Goal: Task Accomplishment & Management: Manage account settings

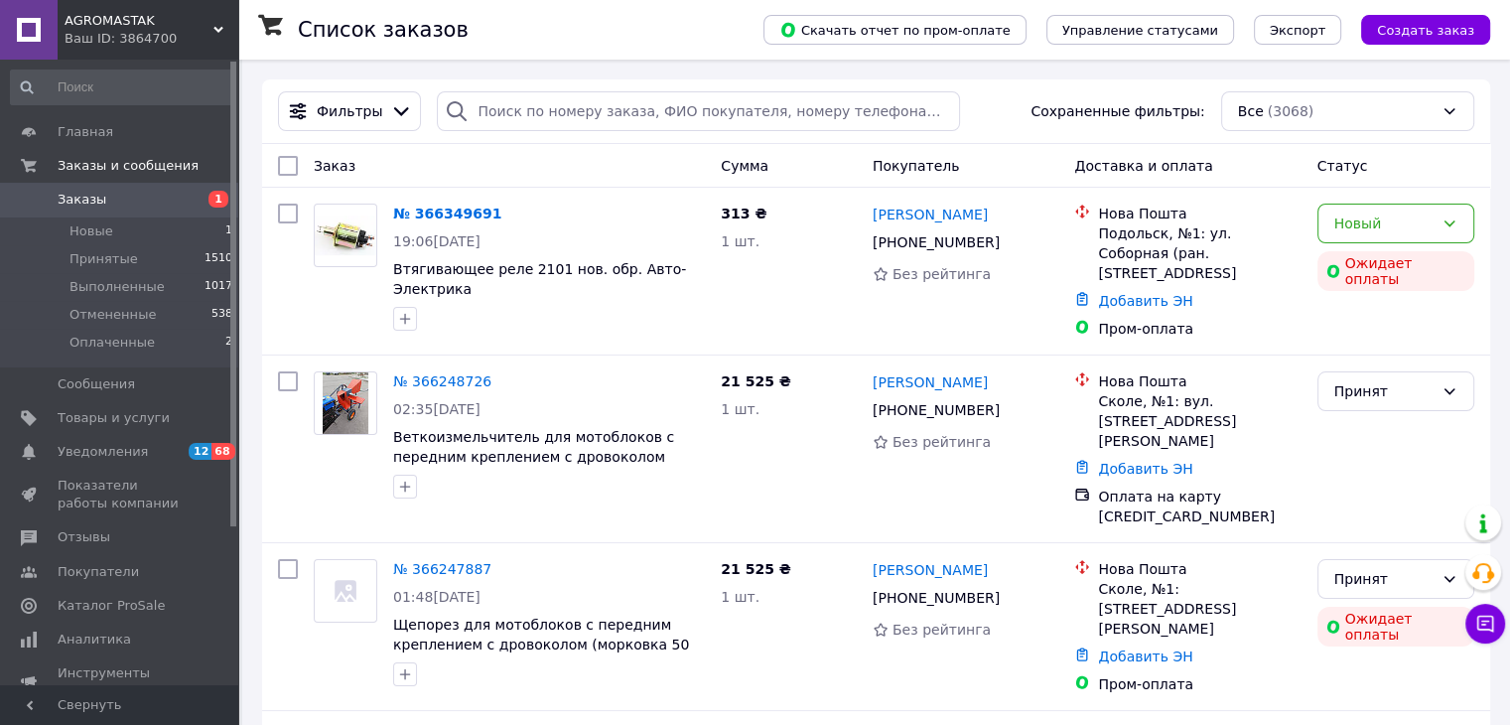
click at [104, 13] on span "AGROMASTAK" at bounding box center [139, 21] width 149 height 18
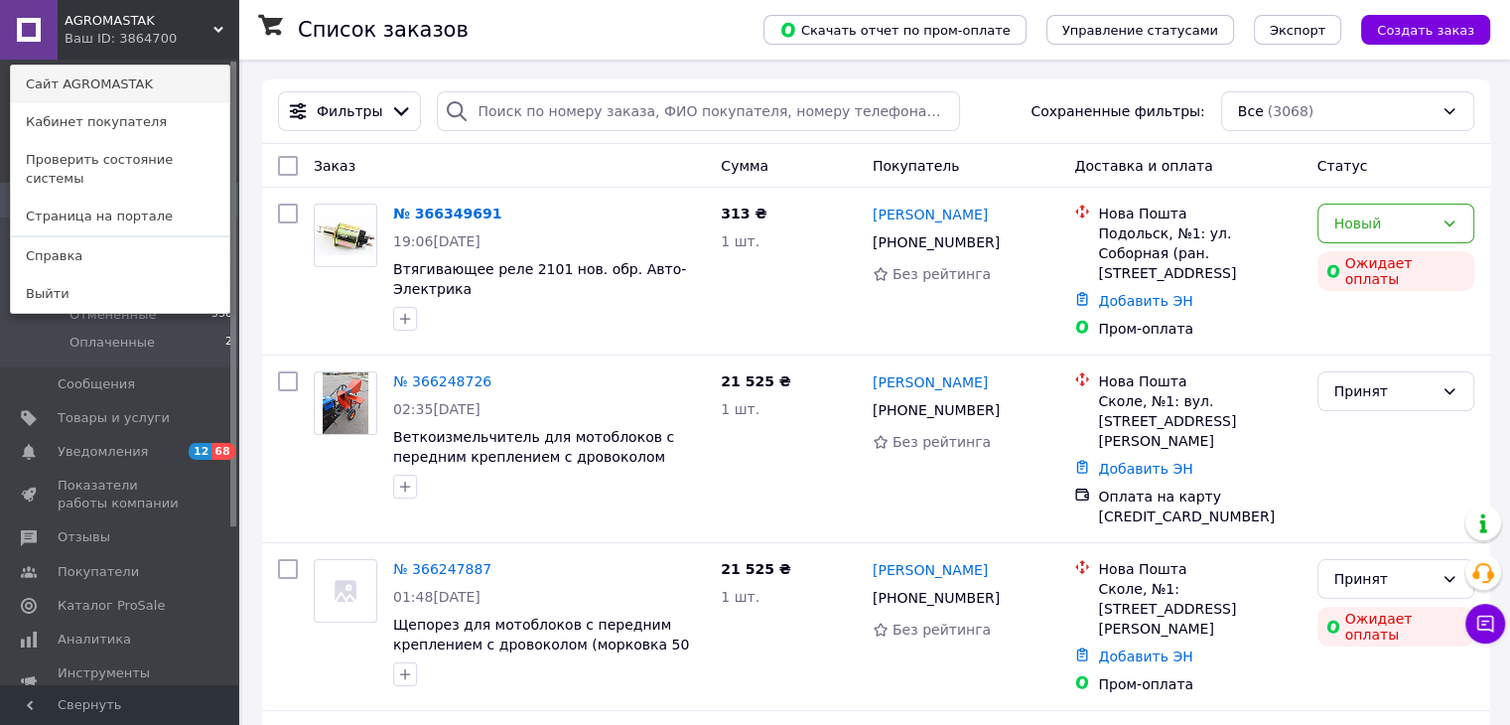
click at [106, 90] on link "Сайт AGROMASTAK" at bounding box center [120, 85] width 218 height 38
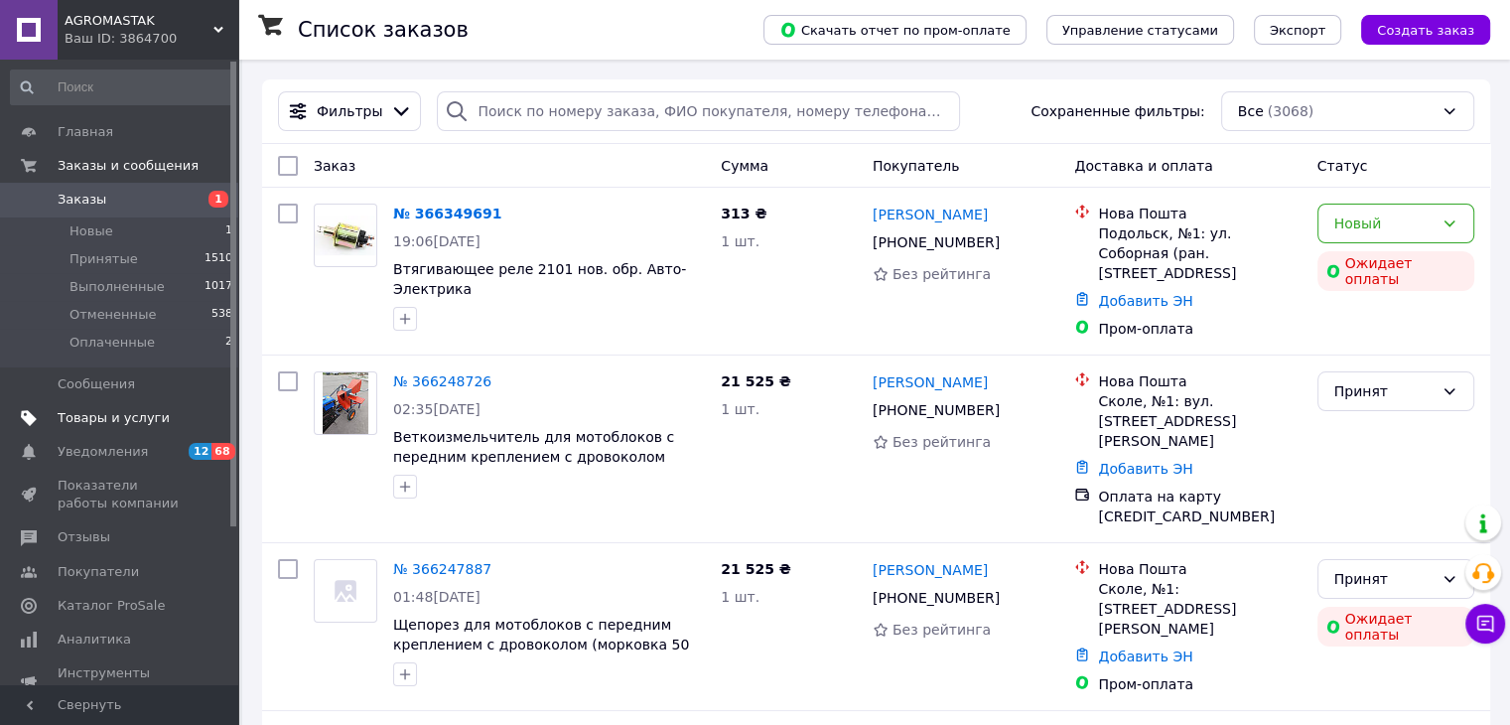
click at [138, 423] on span "Товары и услуги" at bounding box center [114, 418] width 112 height 18
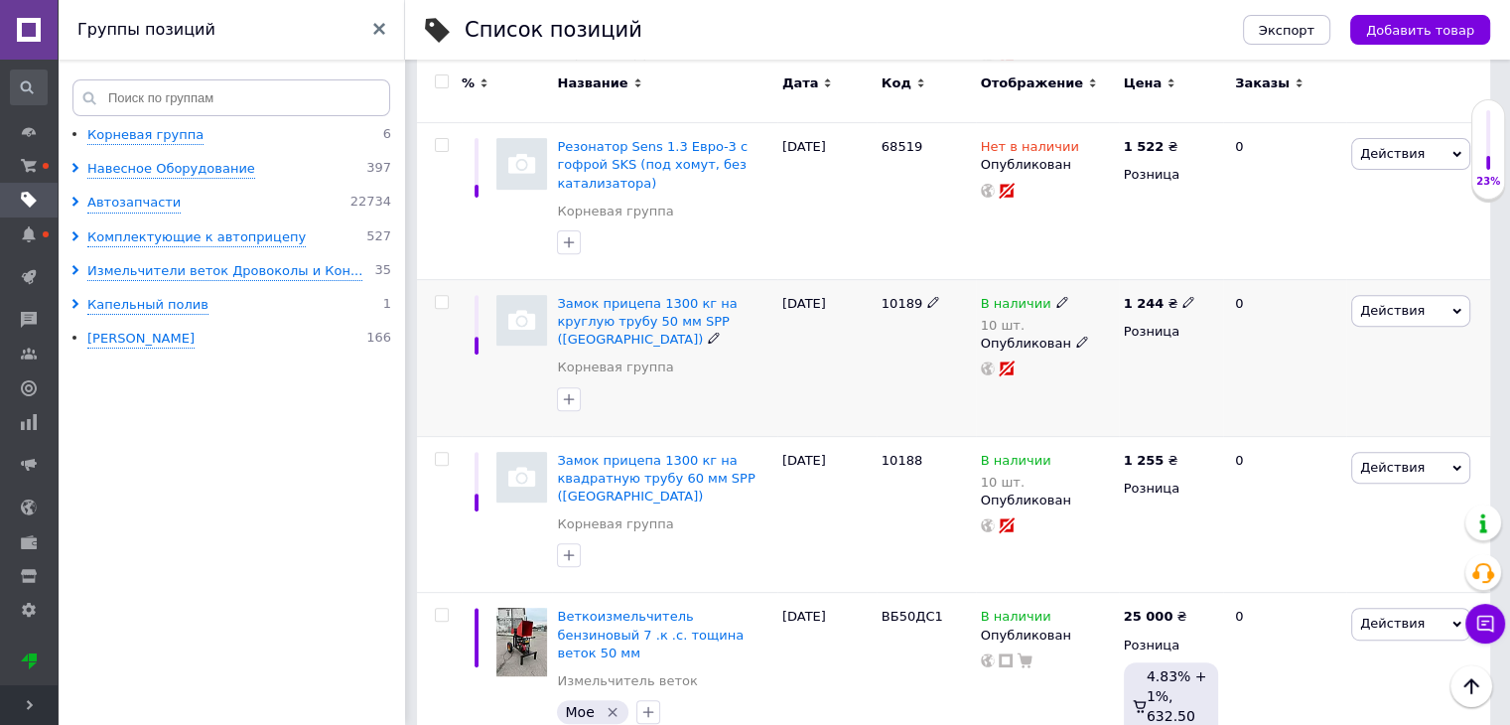
scroll to position [199, 0]
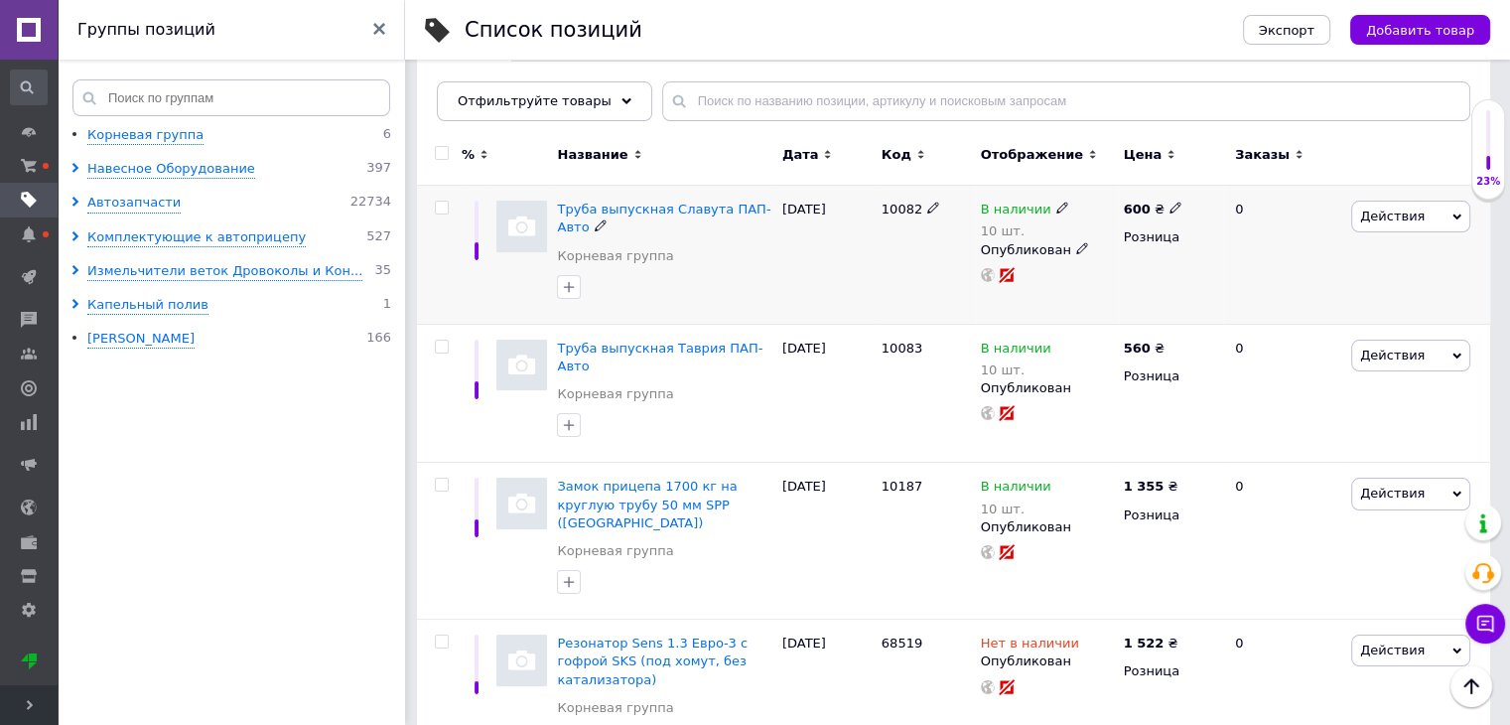
click at [927, 207] on icon at bounding box center [933, 207] width 12 height 12
click at [775, 98] on input "text" at bounding box center [1066, 101] width 808 height 40
paste input "10082"
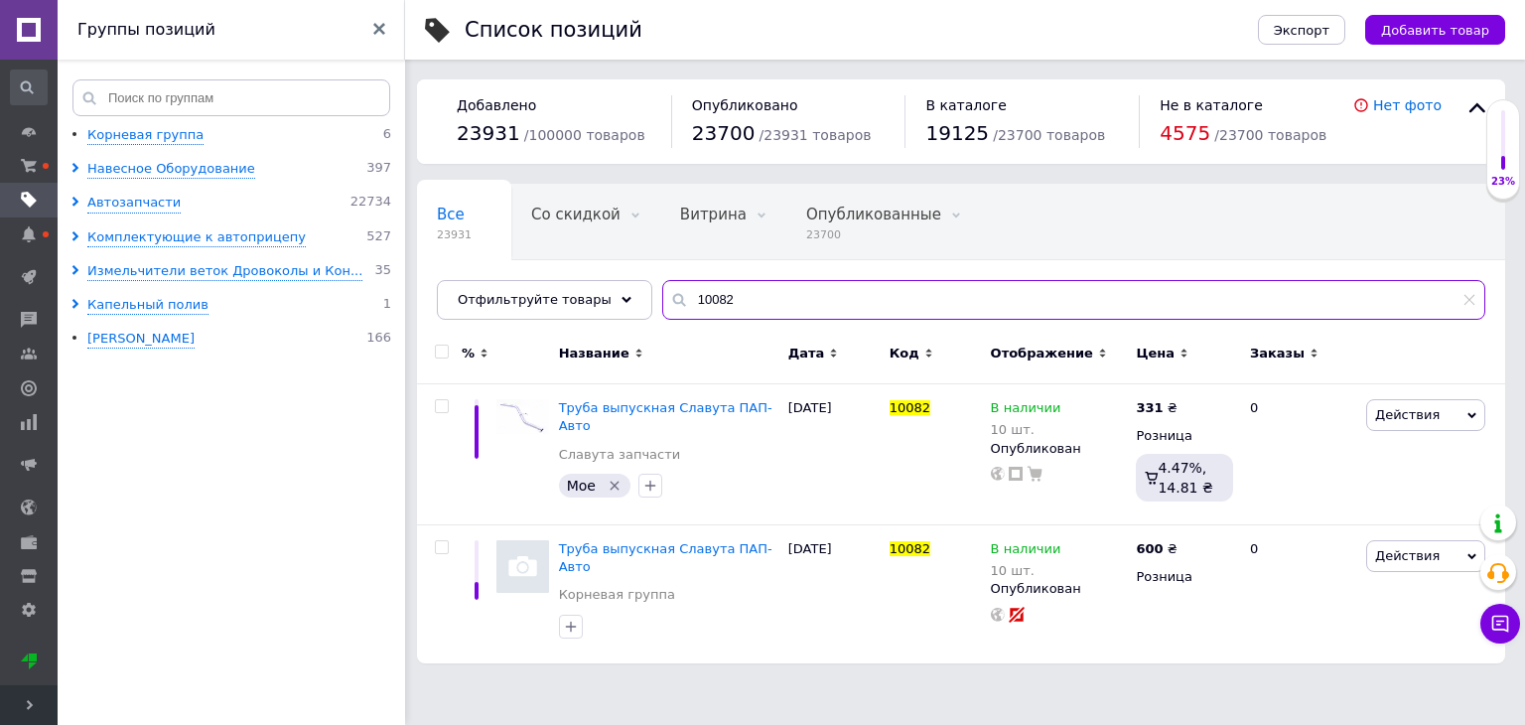
type input "10082"
click at [11, 692] on span "Развернуть" at bounding box center [29, 705] width 58 height 40
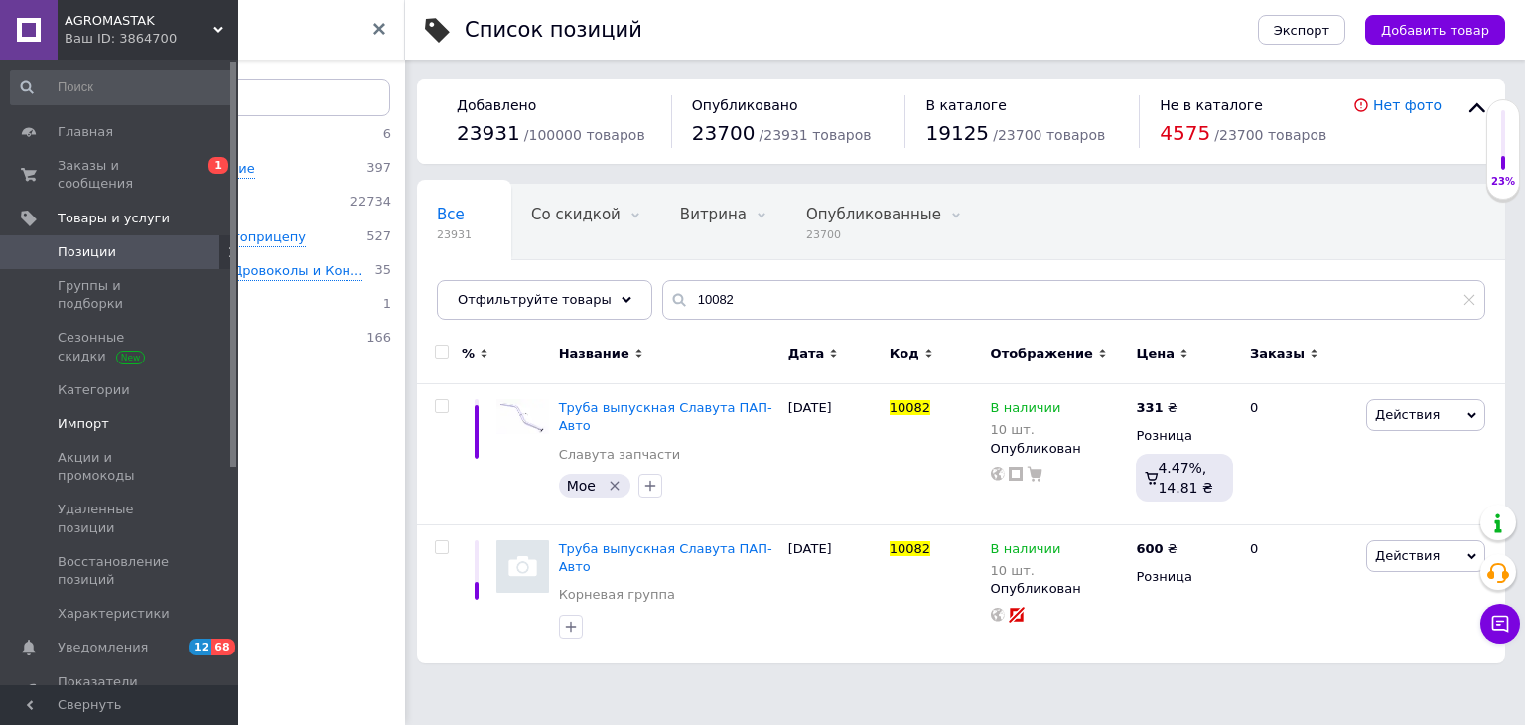
click at [132, 407] on link "Импорт" at bounding box center [122, 424] width 244 height 34
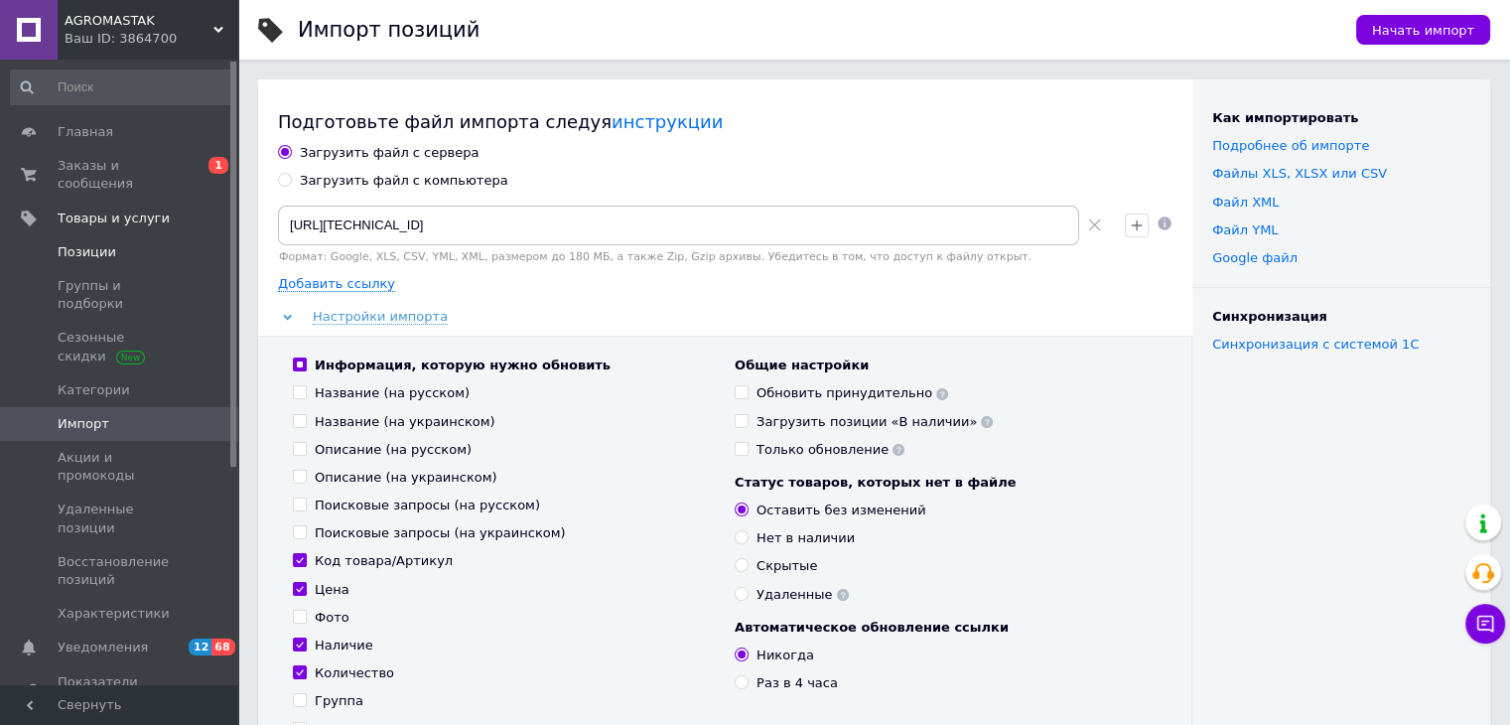
click at [112, 243] on span "Позиции" at bounding box center [121, 252] width 126 height 18
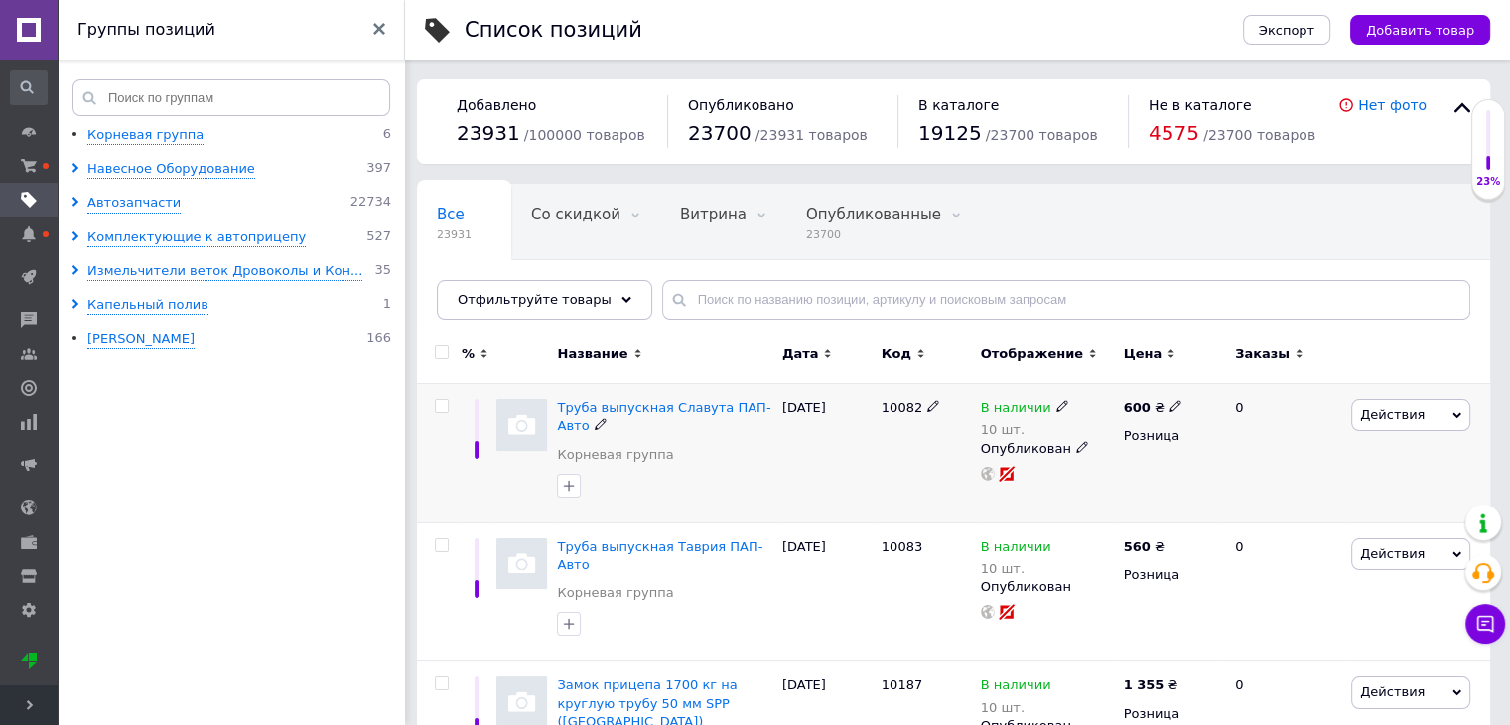
click at [439, 406] on input "checkbox" at bounding box center [441, 406] width 13 height 13
checkbox input "true"
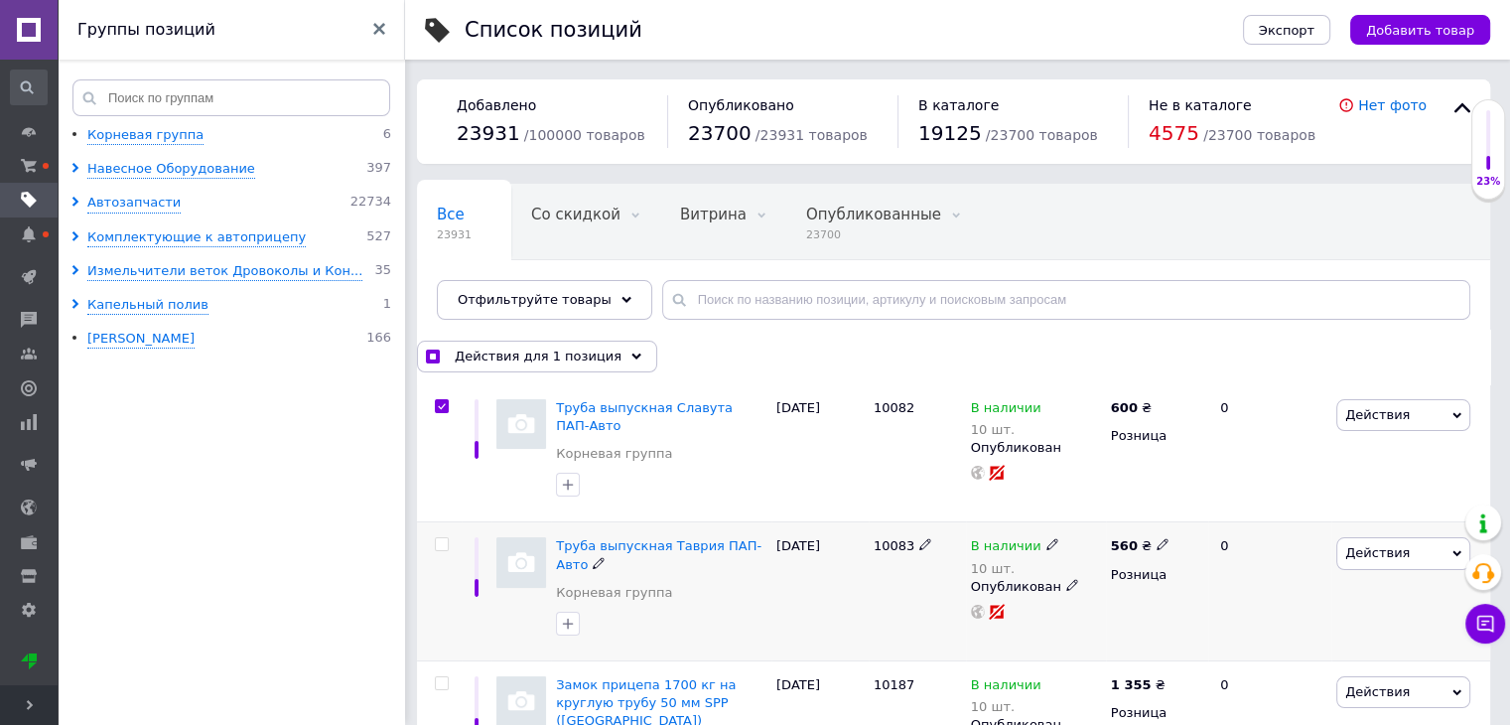
click at [441, 544] on input "checkbox" at bounding box center [441, 544] width 13 height 13
checkbox input "true"
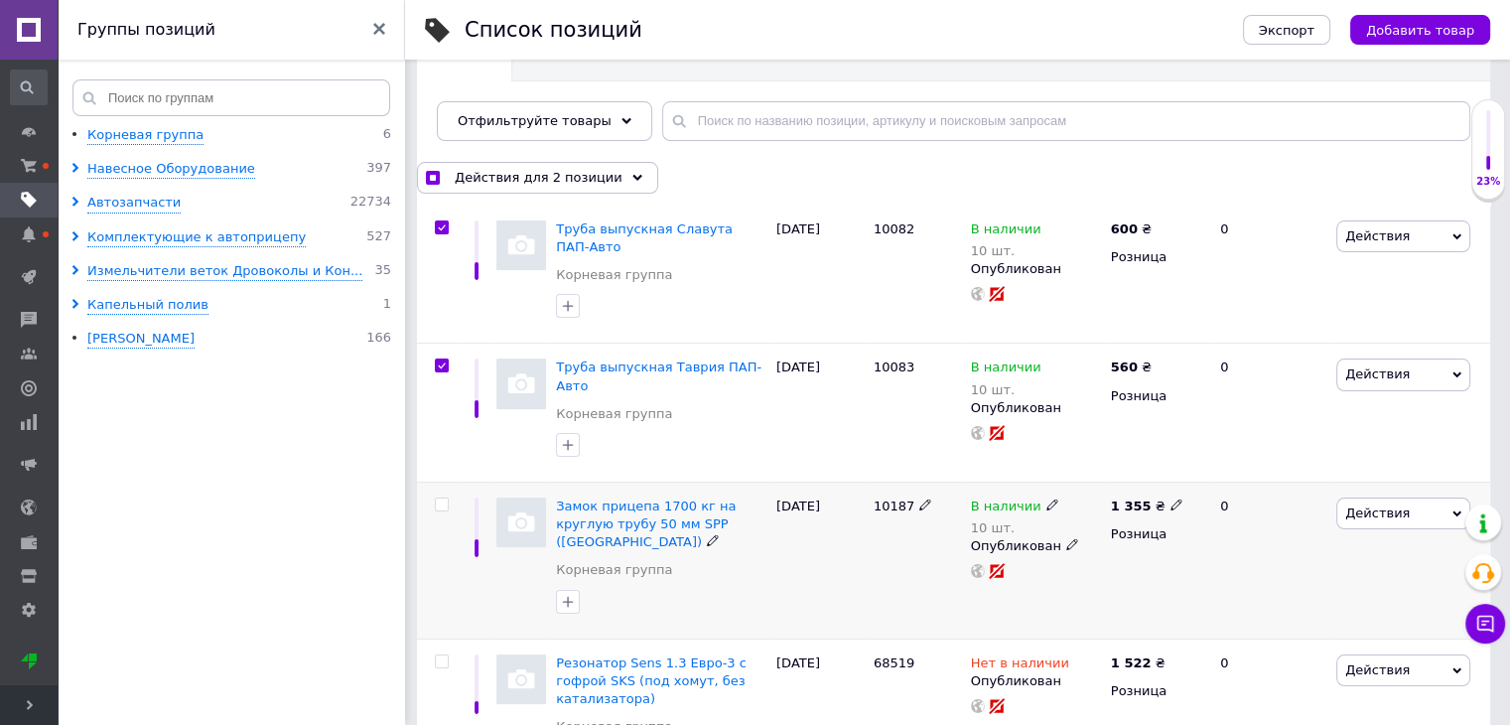
scroll to position [298, 0]
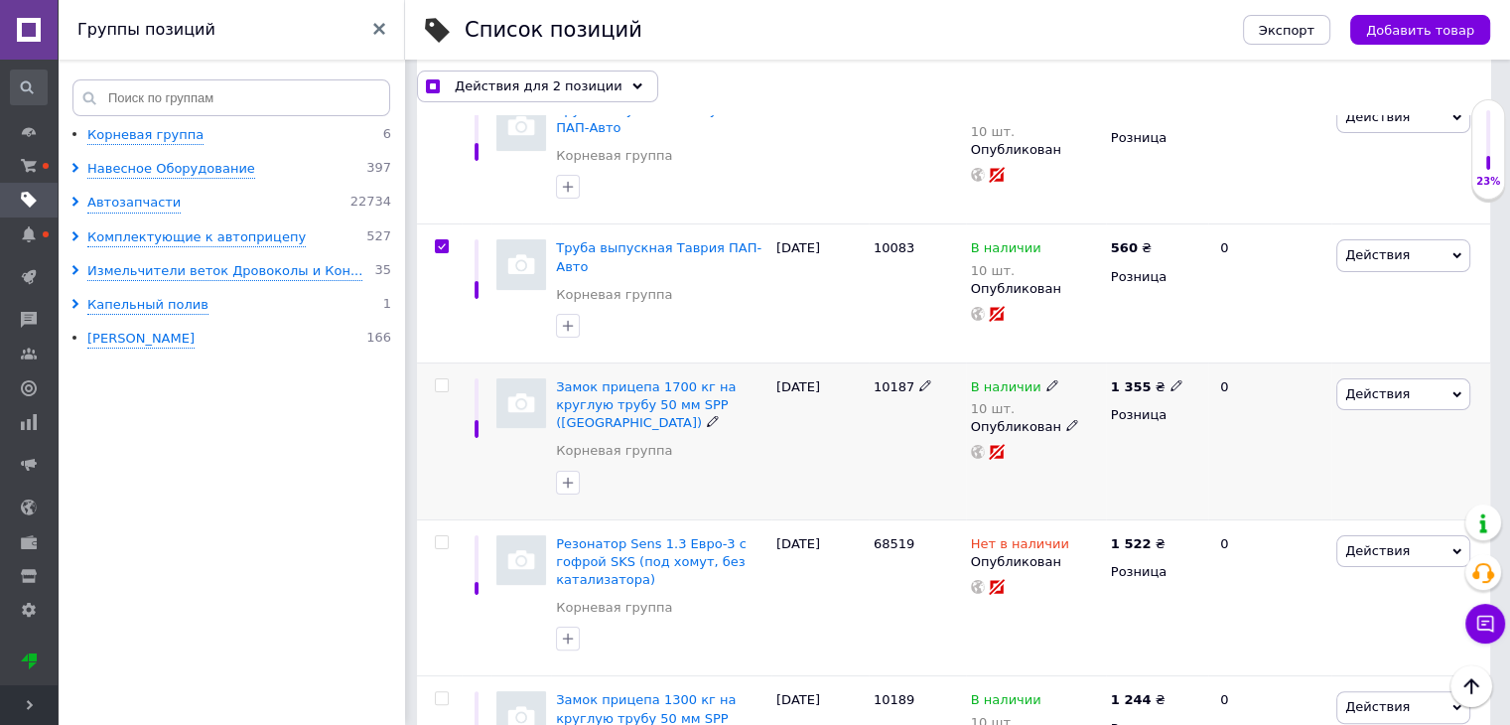
click at [447, 379] on input "checkbox" at bounding box center [441, 385] width 13 height 13
checkbox input "true"
click at [444, 536] on input "checkbox" at bounding box center [441, 542] width 13 height 13
checkbox input "true"
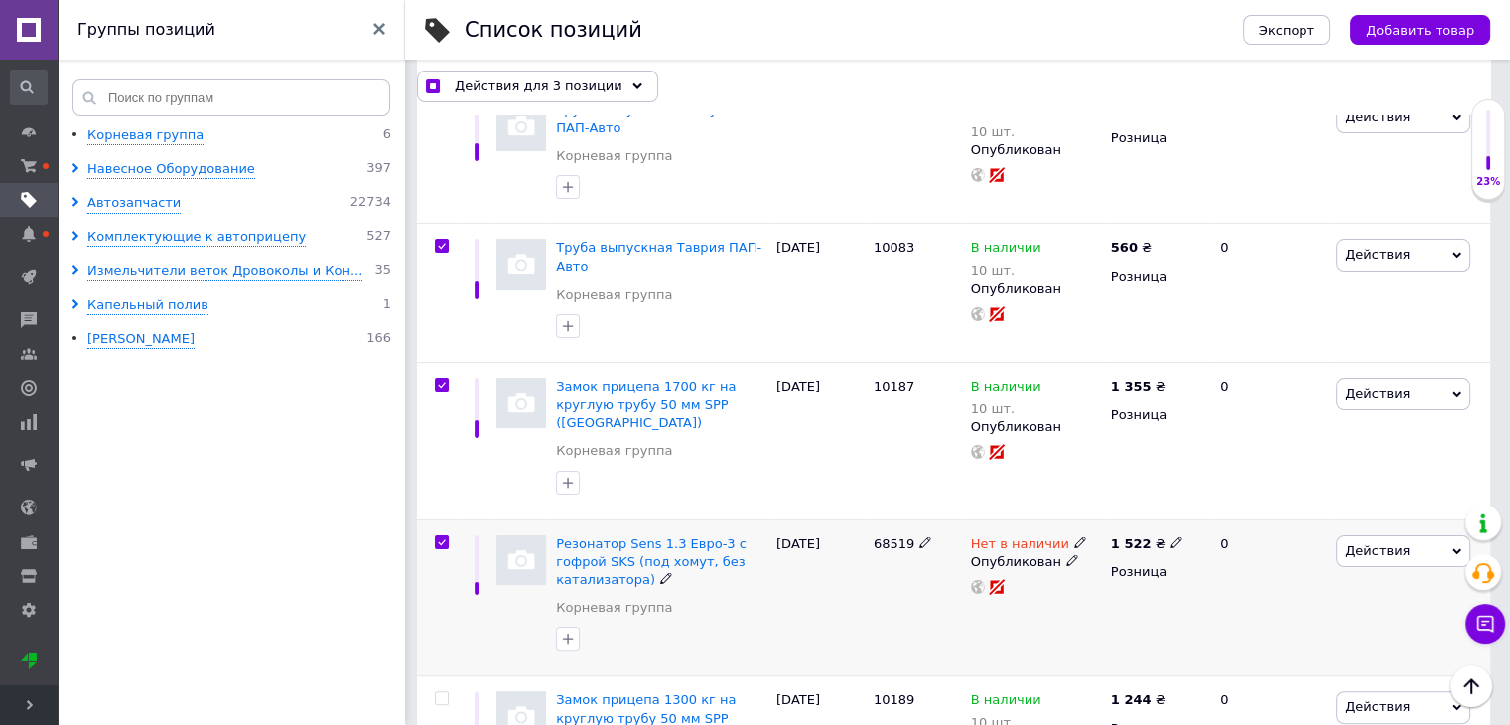
checkbox input "true"
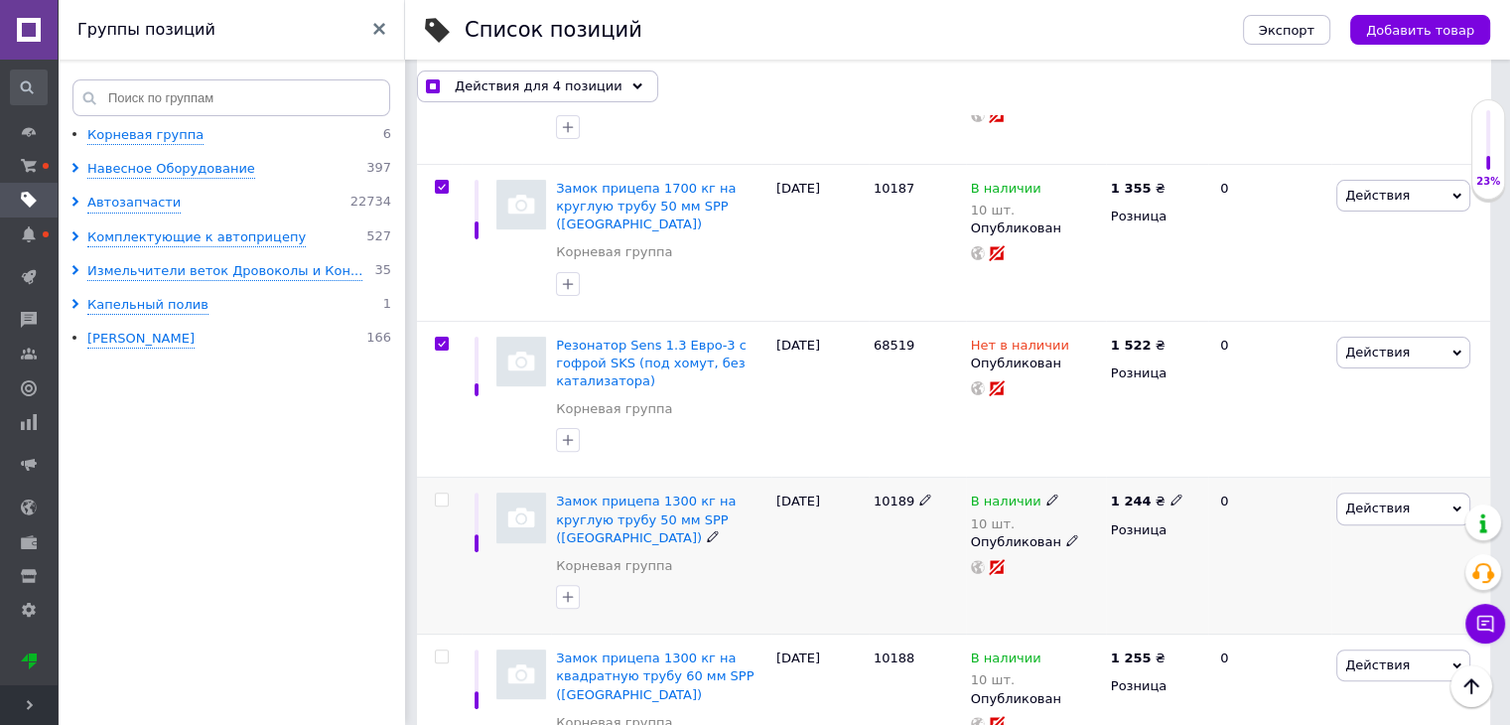
click at [446, 493] on input "checkbox" at bounding box center [441, 499] width 13 height 13
checkbox input "true"
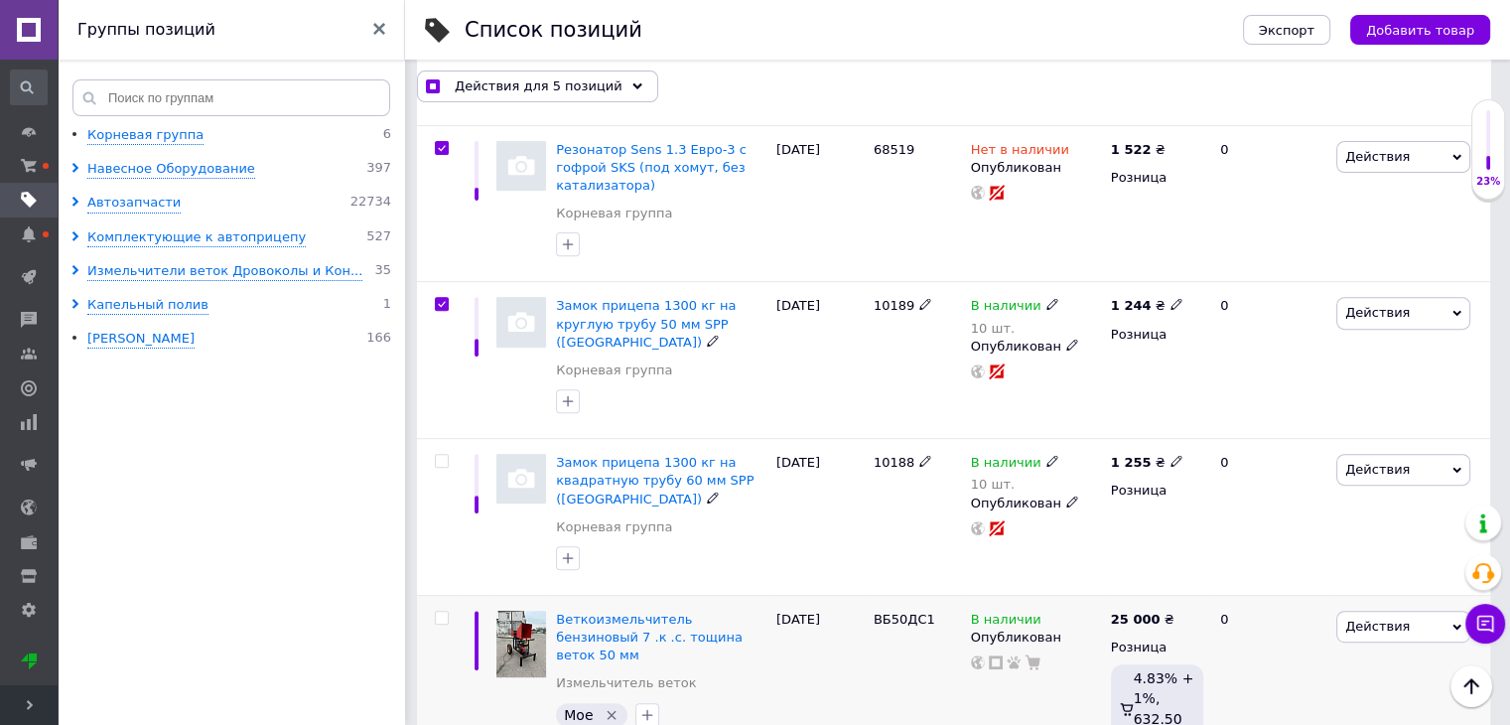
scroll to position [794, 0]
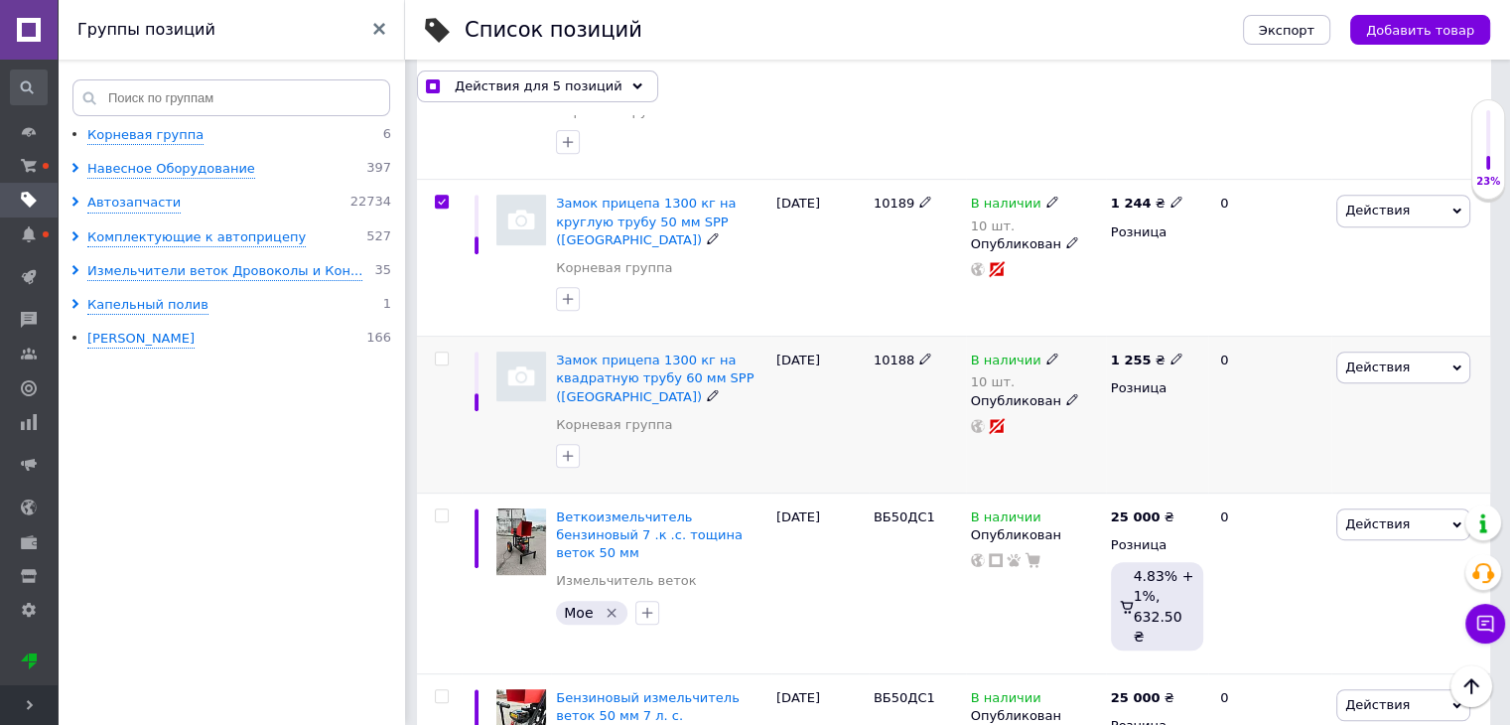
click at [444, 352] on input "checkbox" at bounding box center [441, 358] width 13 height 13
checkbox input "true"
click at [593, 85] on span "Действия для 6 позиций" at bounding box center [539, 86] width 168 height 18
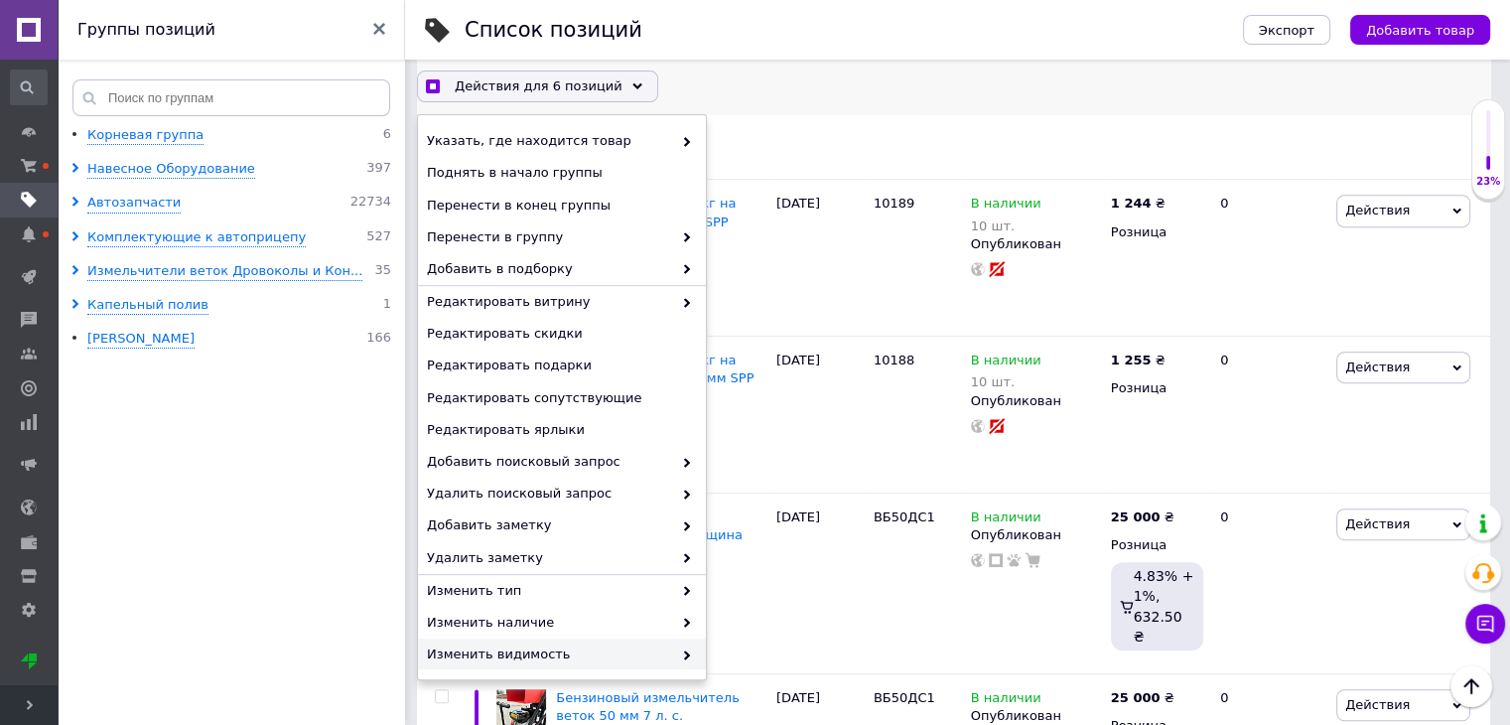
scroll to position [131, 0]
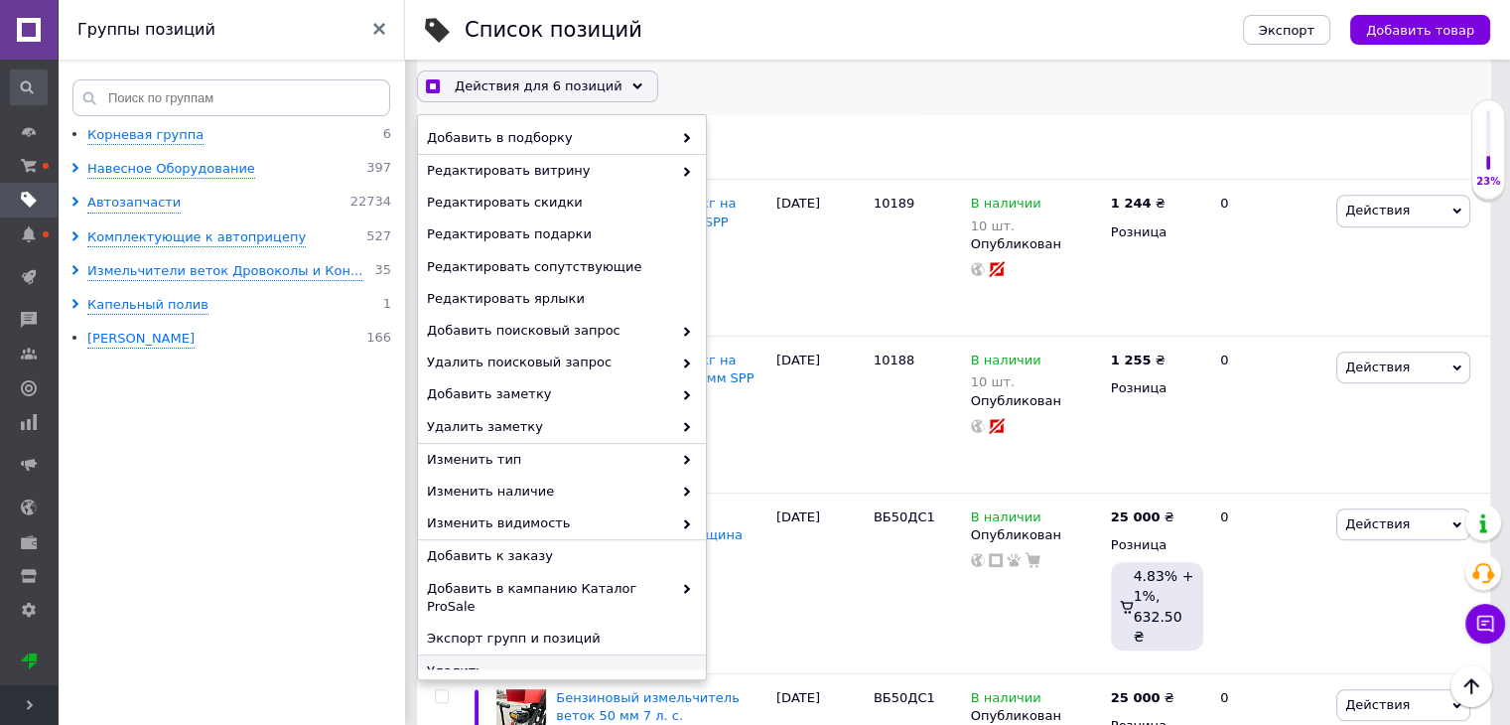
click at [478, 662] on span "Удалить" at bounding box center [559, 671] width 265 height 18
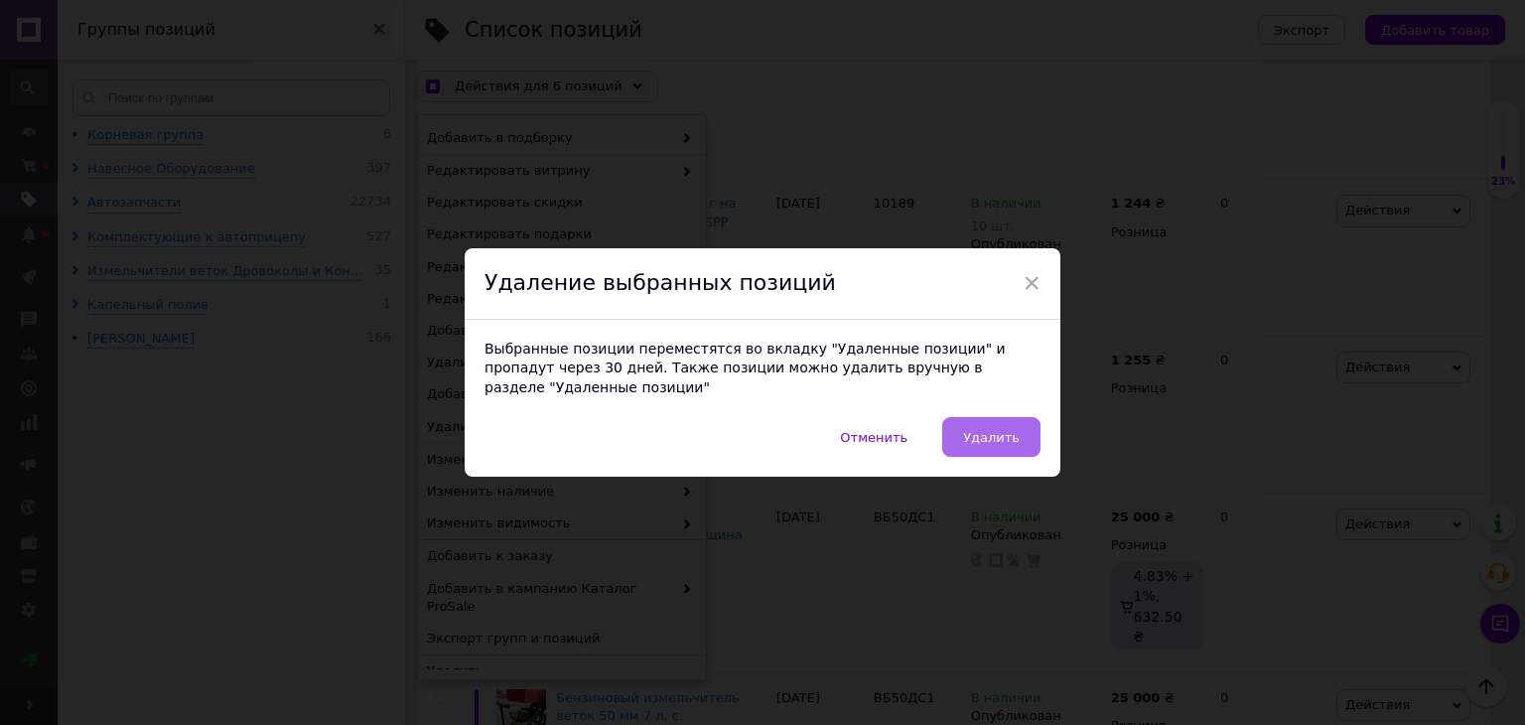
click at [988, 430] on span "Удалить" at bounding box center [991, 437] width 57 height 15
checkbox input "true"
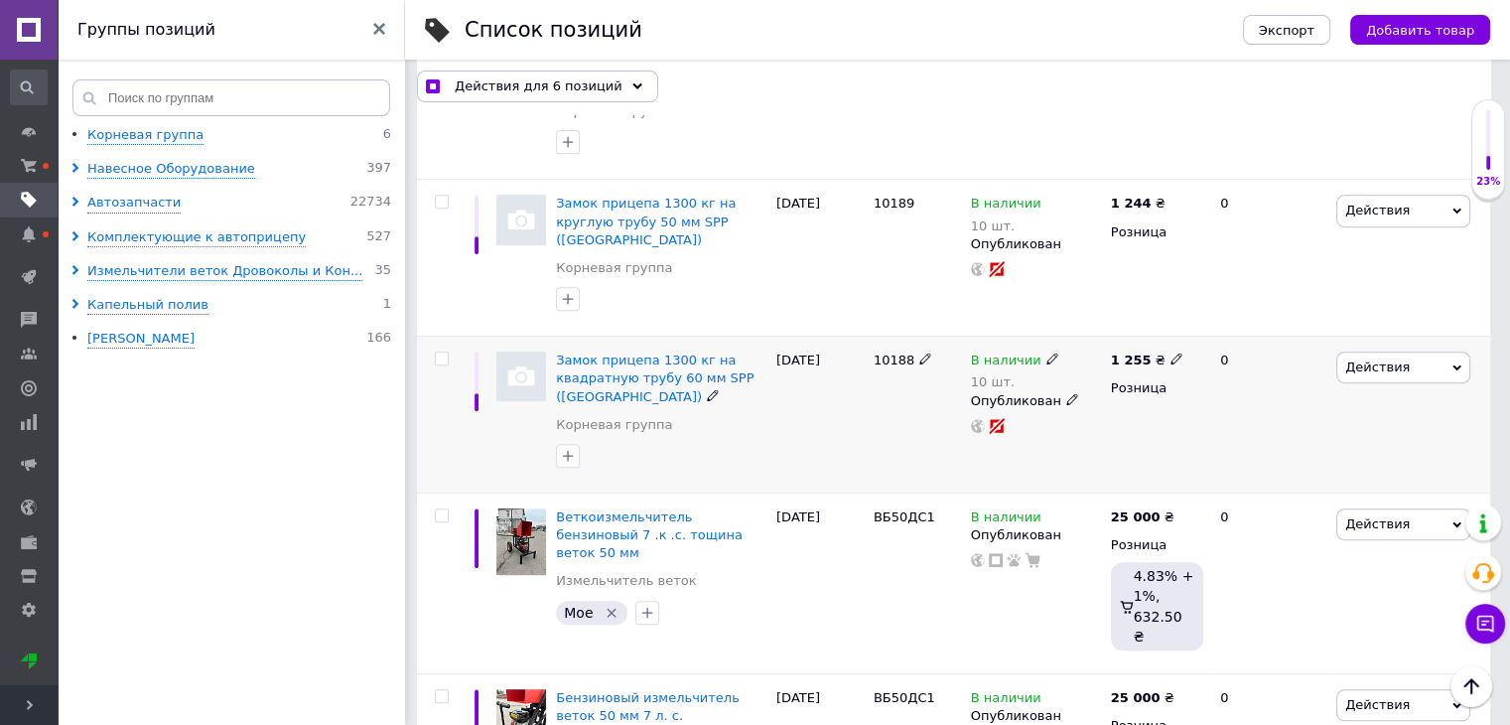
checkbox input "false"
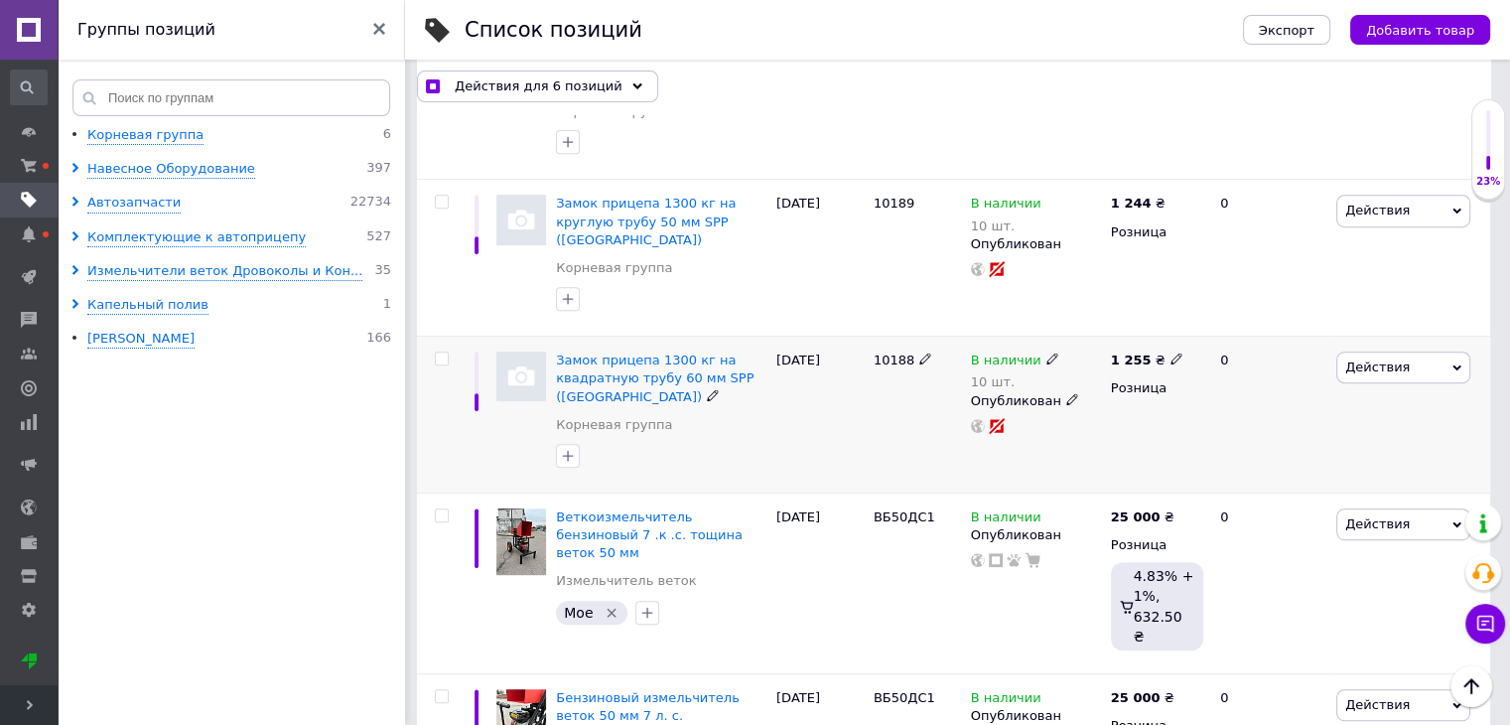
checkbox input "false"
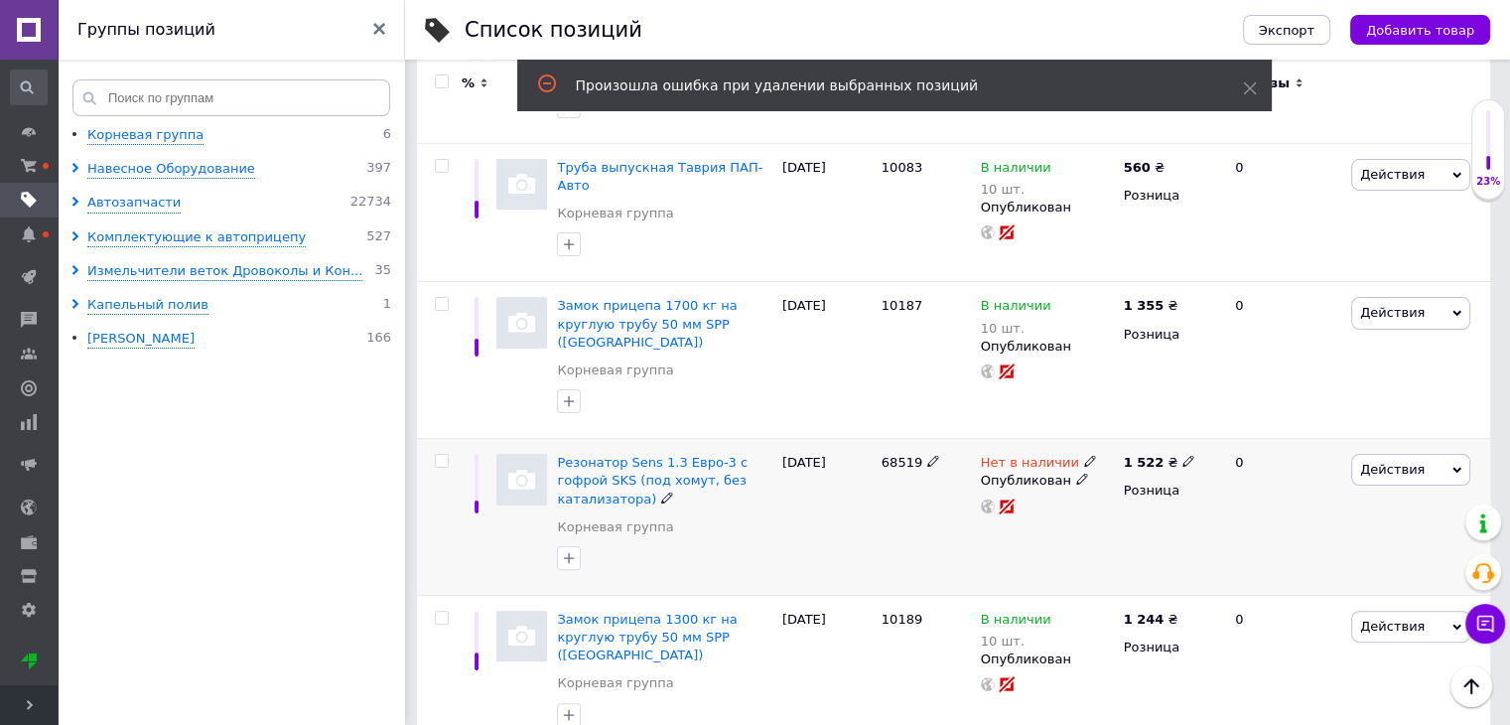
scroll to position [181, 0]
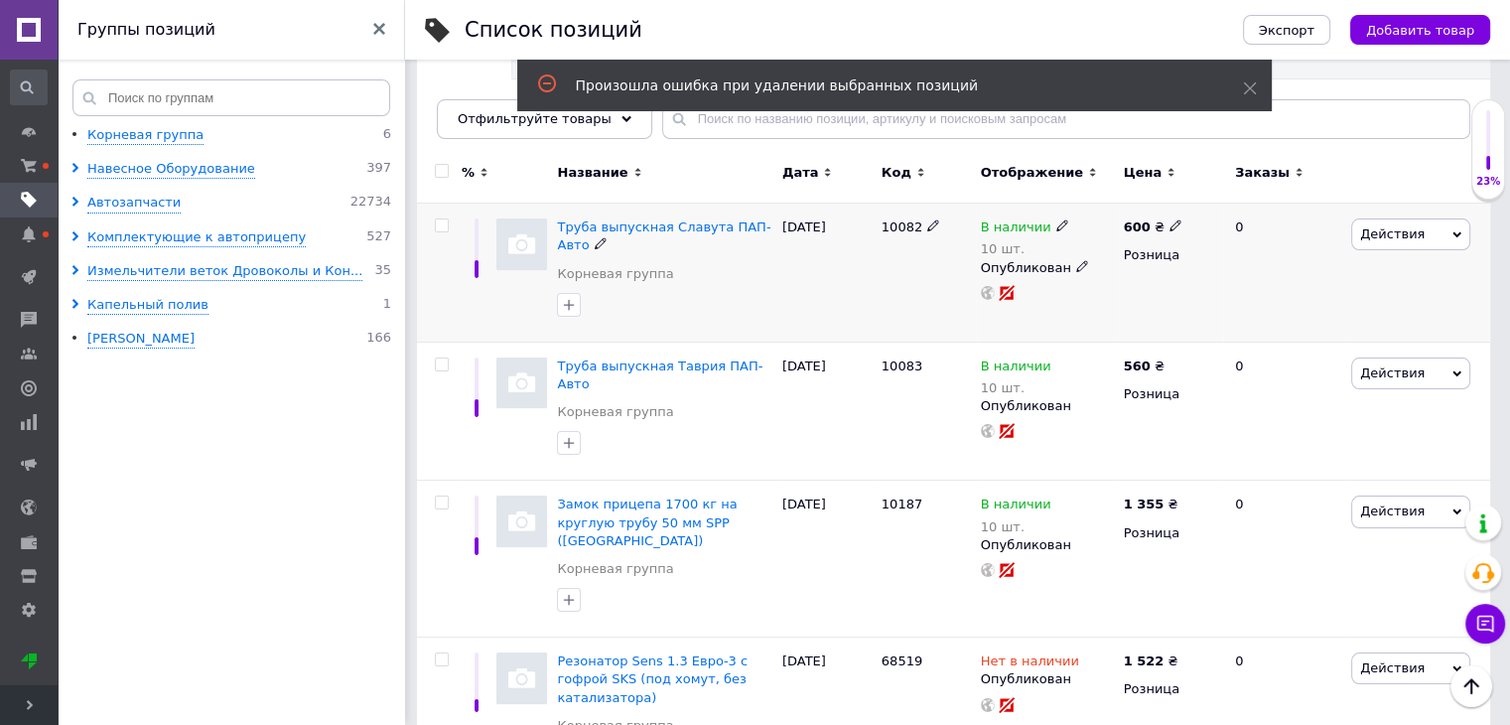
click at [432, 227] on div at bounding box center [442, 225] width 40 height 14
click at [17, 700] on span "Развернуть" at bounding box center [29, 705] width 58 height 40
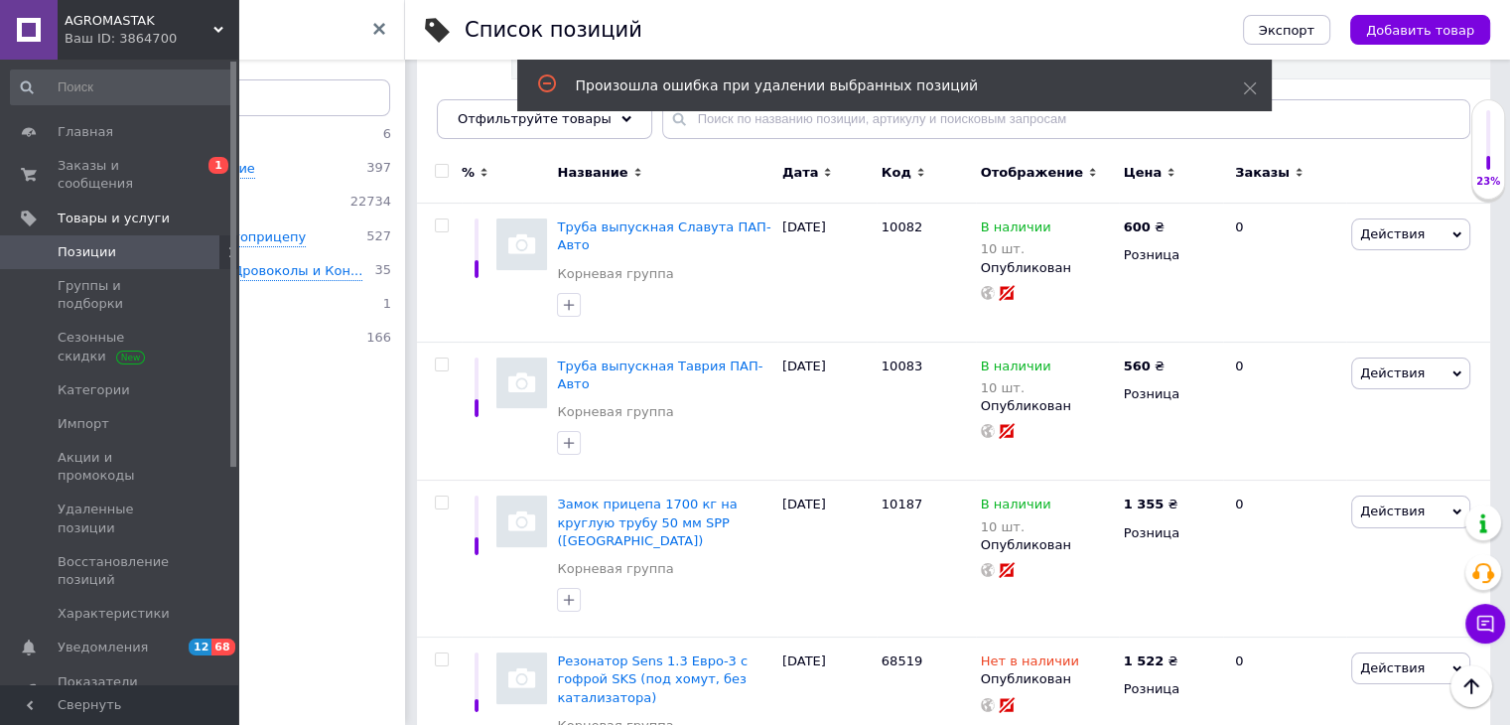
click at [108, 243] on link "Позиции" at bounding box center [122, 252] width 244 height 34
click at [113, 211] on link "Товары и услуги" at bounding box center [122, 218] width 244 height 34
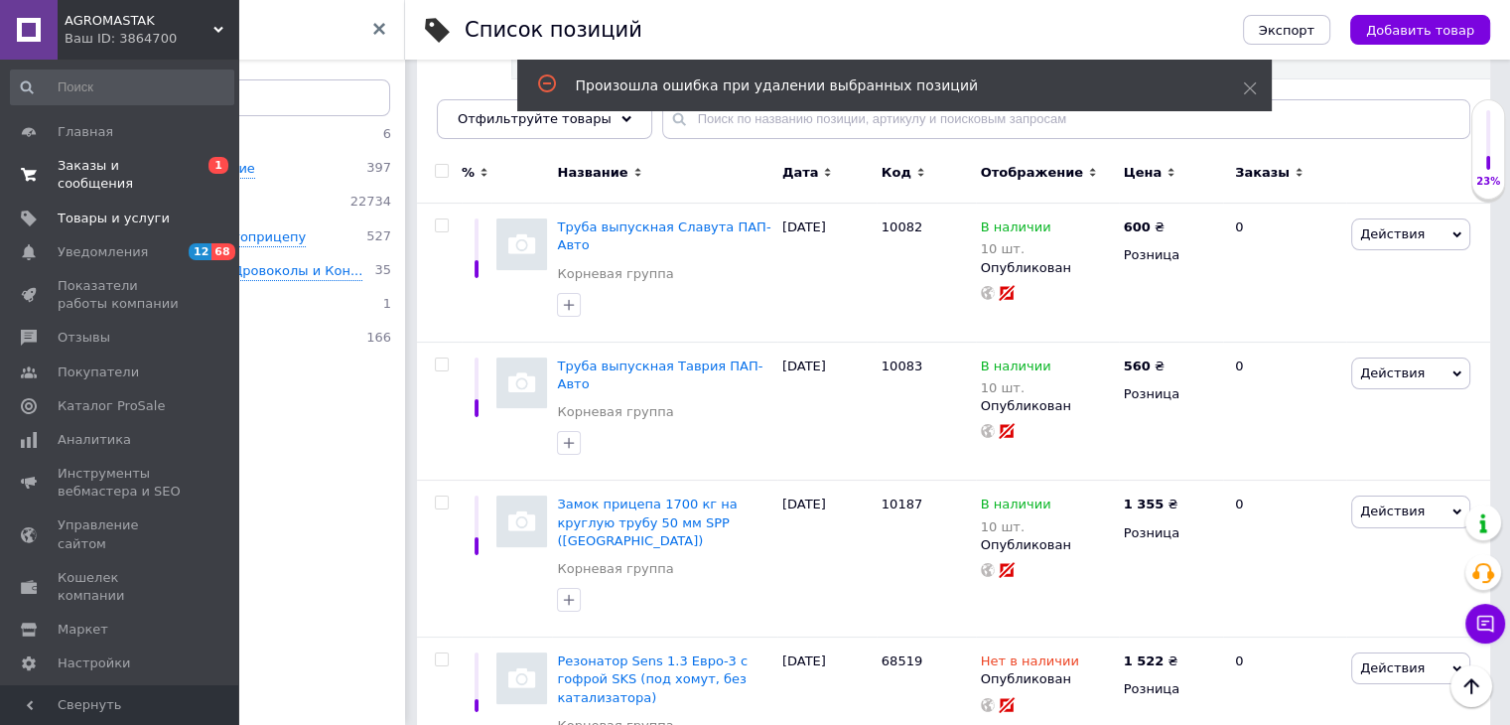
click at [158, 159] on span "Заказы и сообщения" at bounding box center [121, 175] width 126 height 36
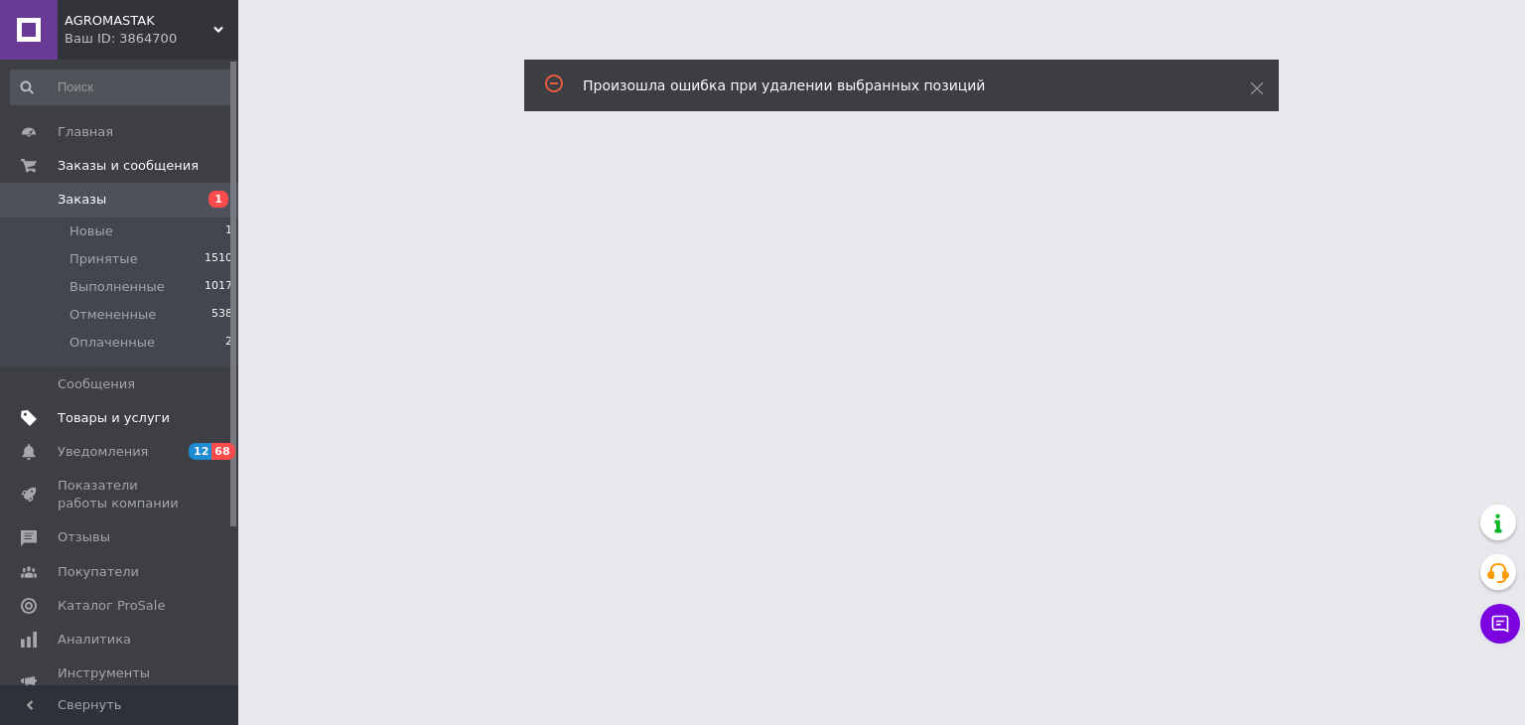
click at [110, 407] on link "Товары и услуги" at bounding box center [122, 418] width 244 height 34
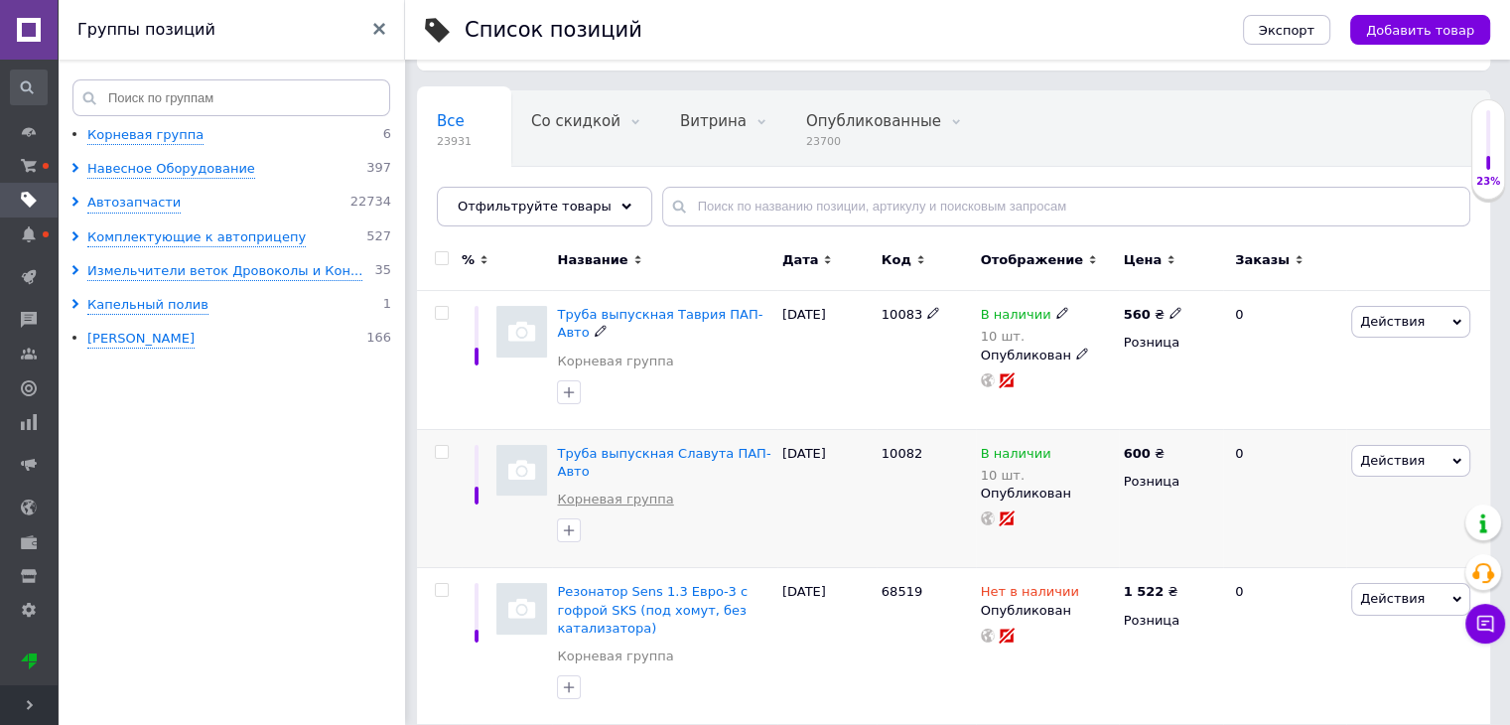
scroll to position [199, 0]
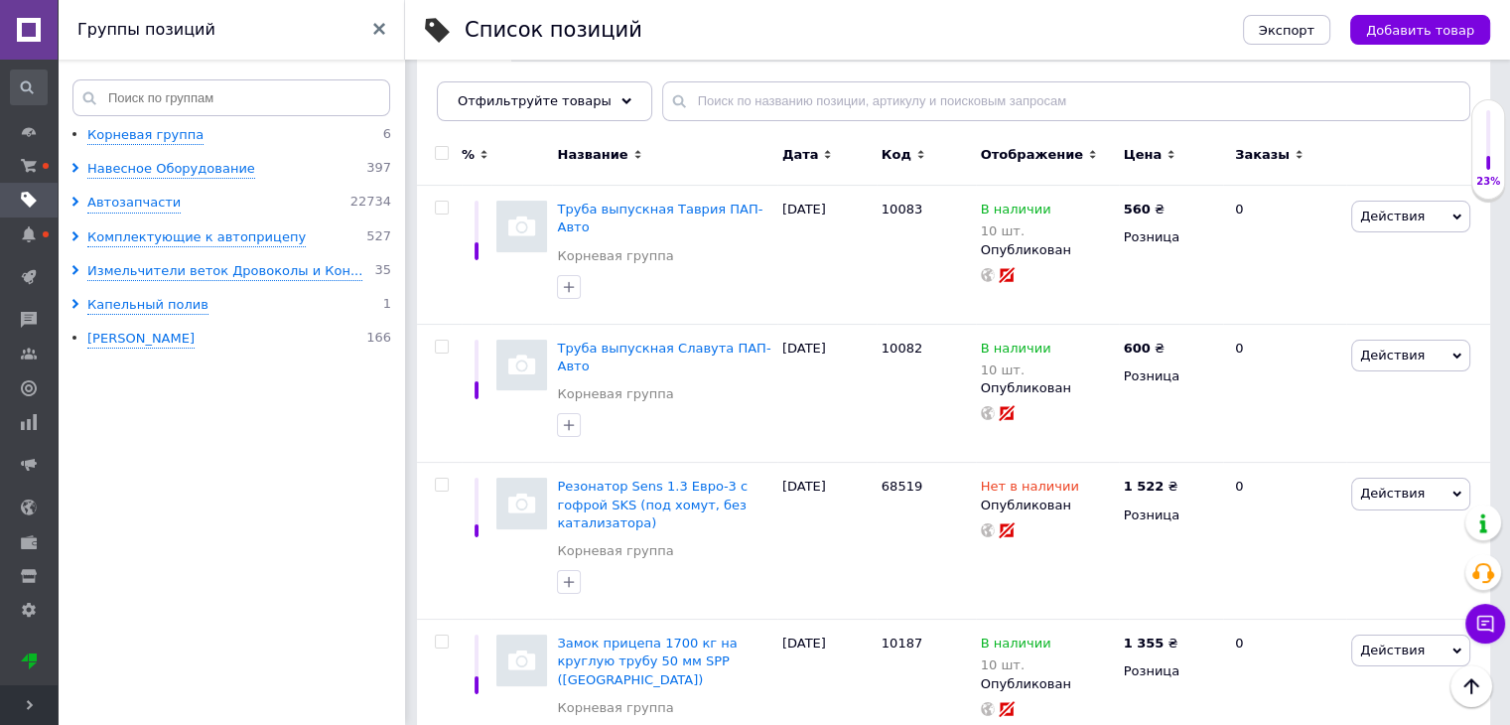
click at [365, 25] on div "Группы позиций" at bounding box center [231, 30] width 347 height 60
click at [375, 29] on icon at bounding box center [379, 29] width 12 height 12
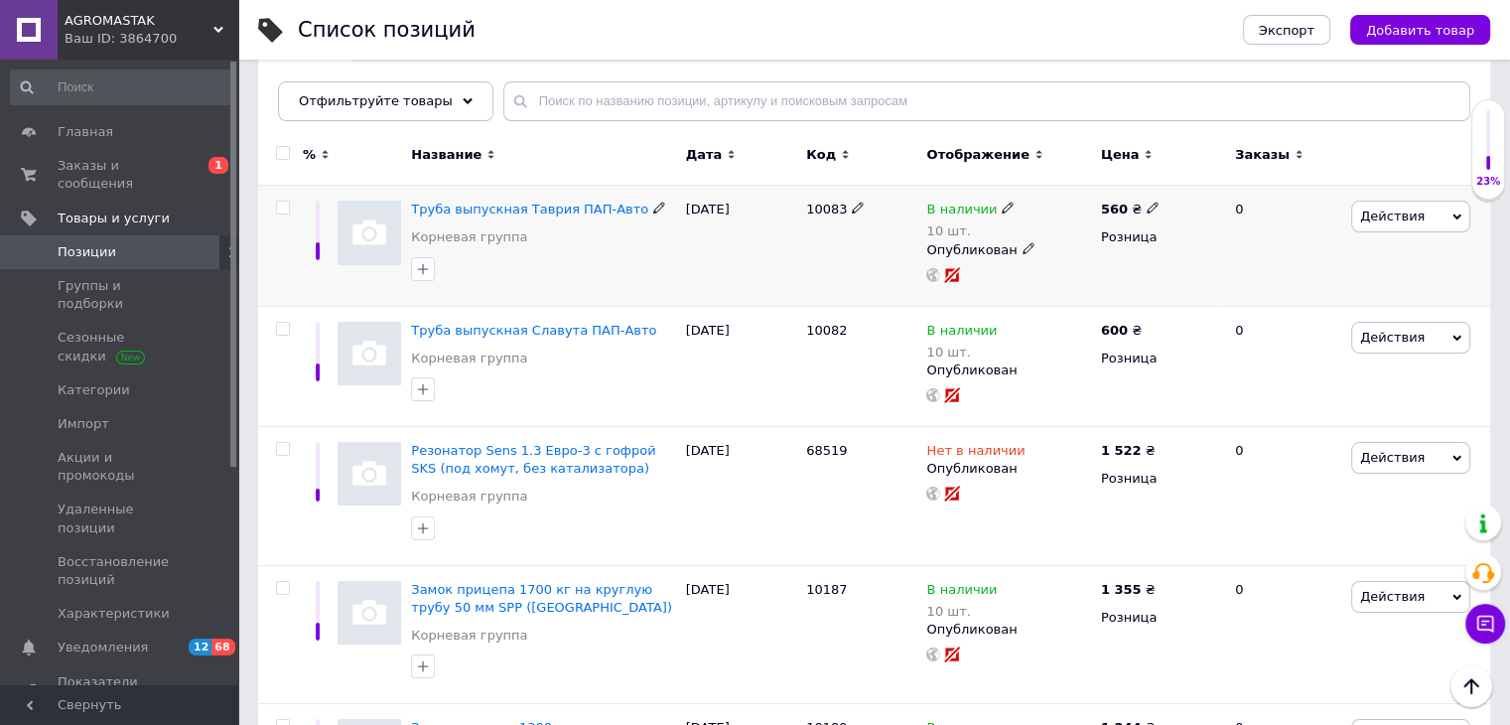
click at [279, 210] on input "checkbox" at bounding box center [282, 207] width 13 height 13
checkbox input "true"
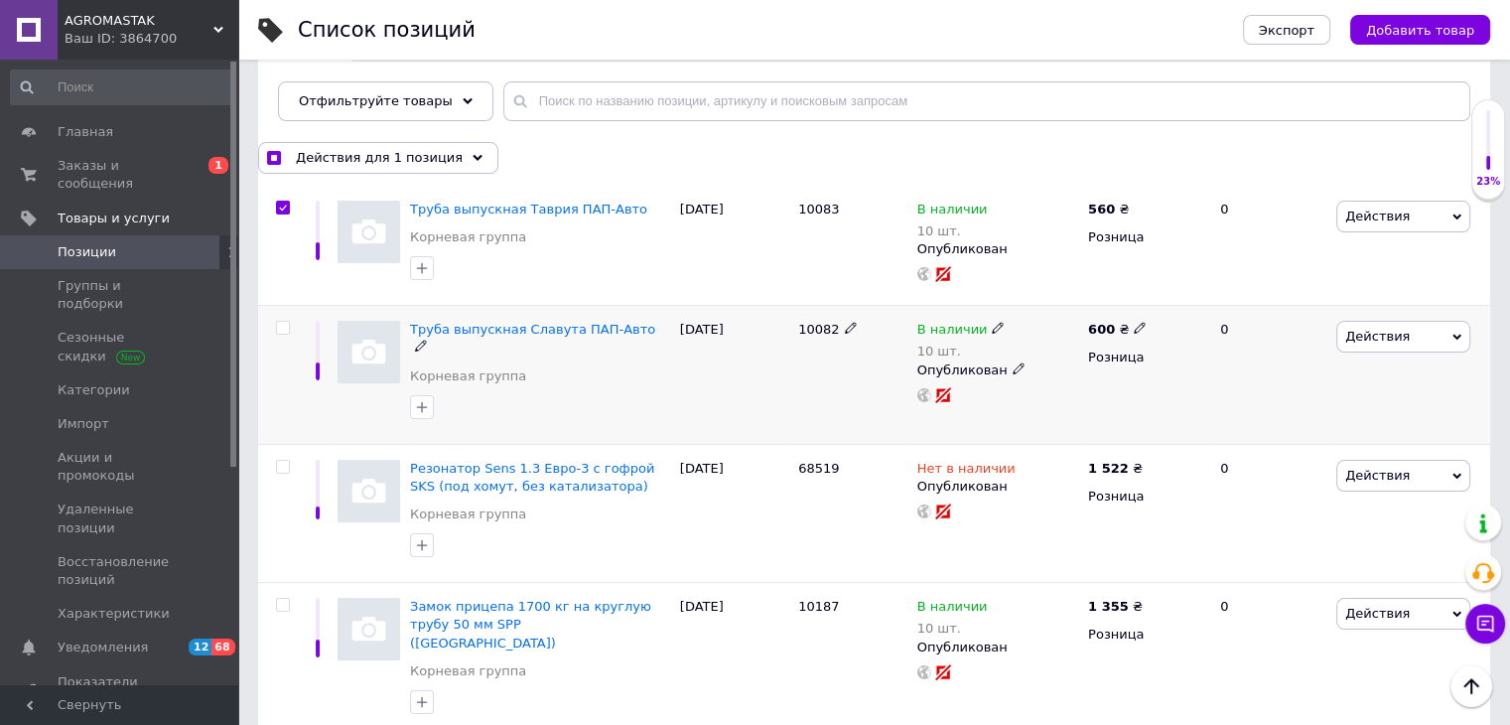
click at [279, 328] on input "checkbox" at bounding box center [282, 328] width 13 height 13
checkbox input "true"
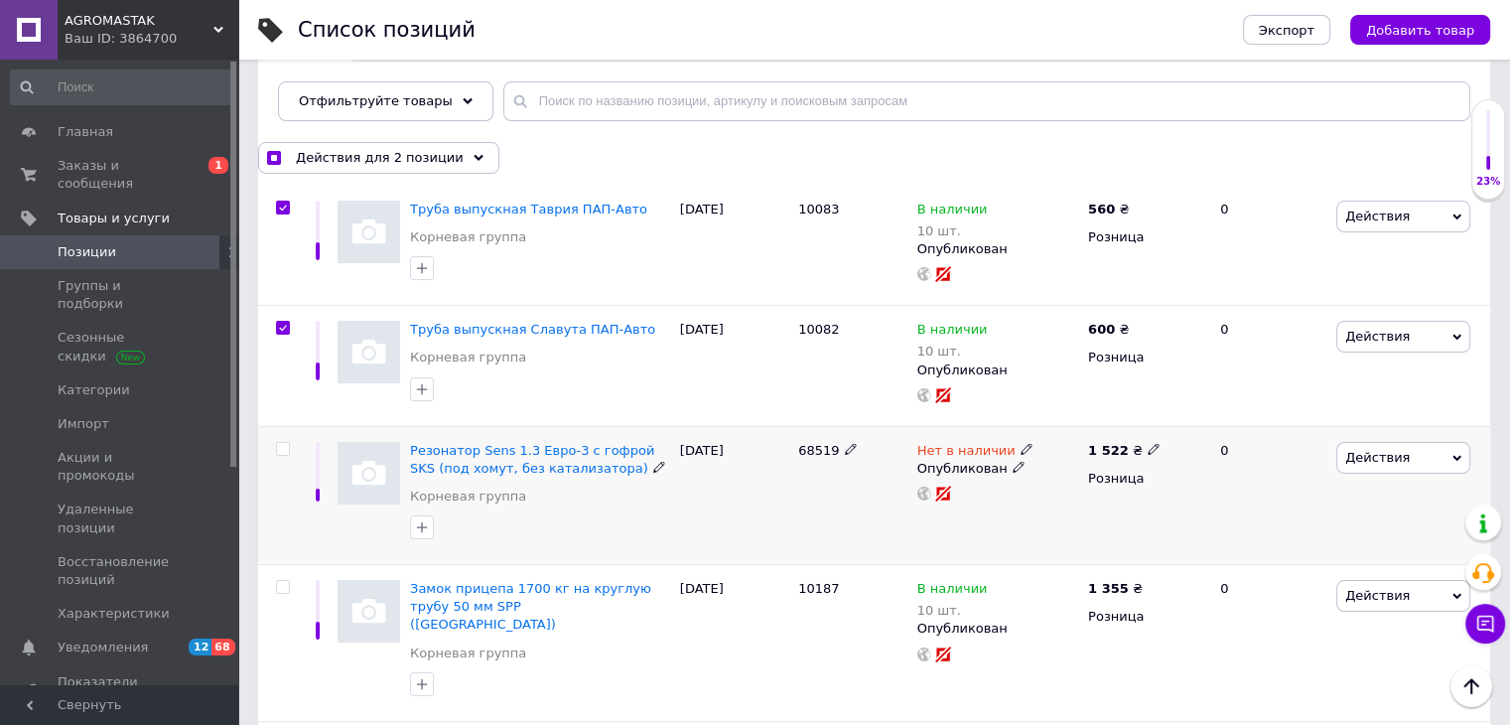
click at [278, 446] on input "checkbox" at bounding box center [282, 449] width 13 height 13
checkbox input "true"
click at [281, 591] on input "checkbox" at bounding box center [282, 587] width 13 height 13
checkbox input "true"
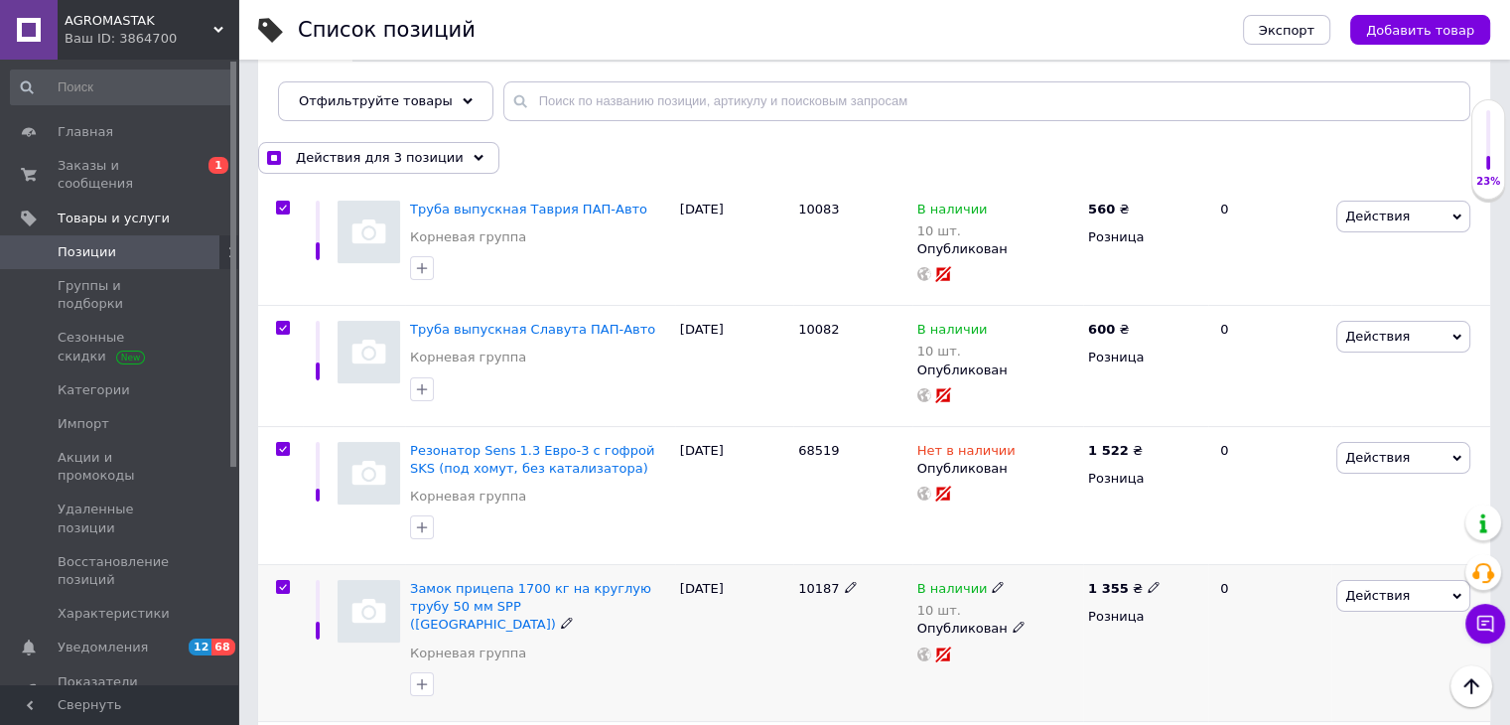
checkbox input "true"
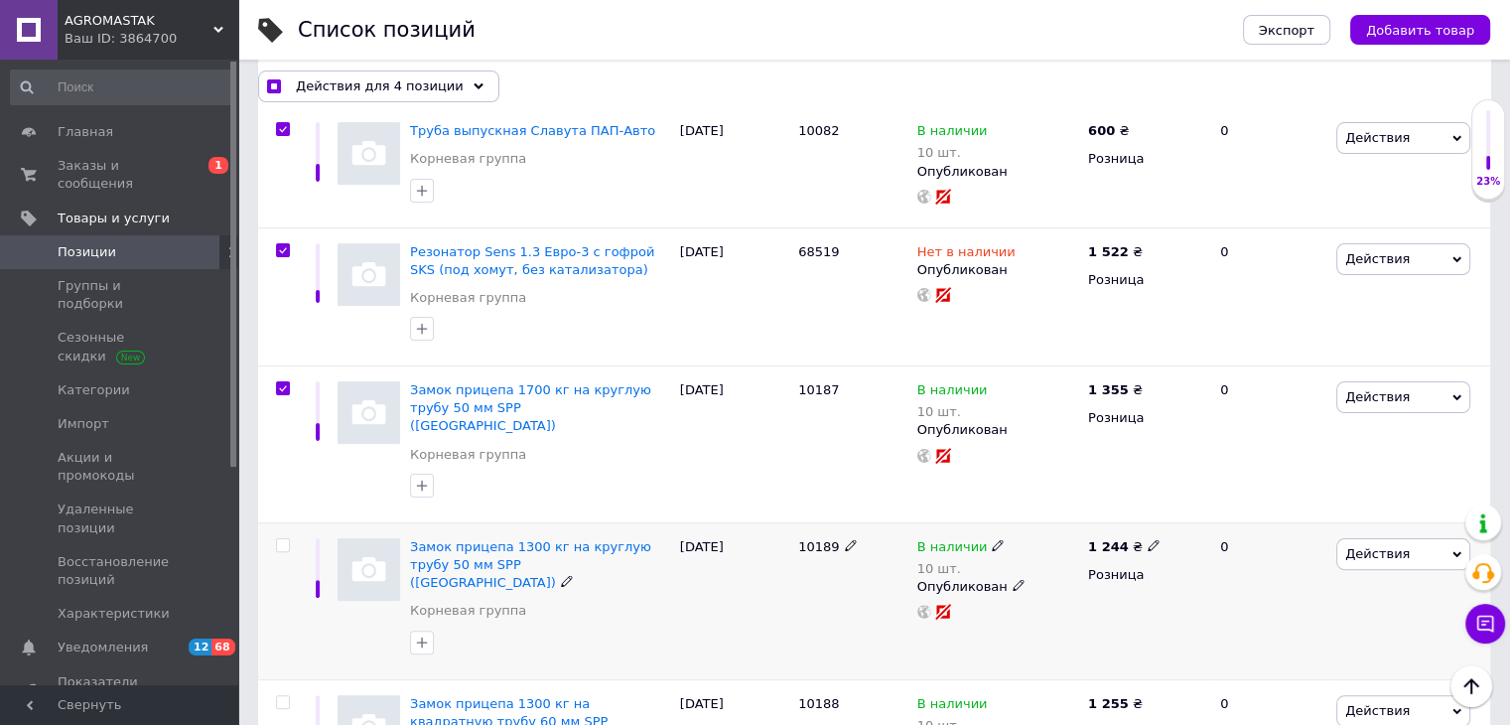
click at [282, 539] on input "checkbox" at bounding box center [282, 545] width 13 height 13
checkbox input "true"
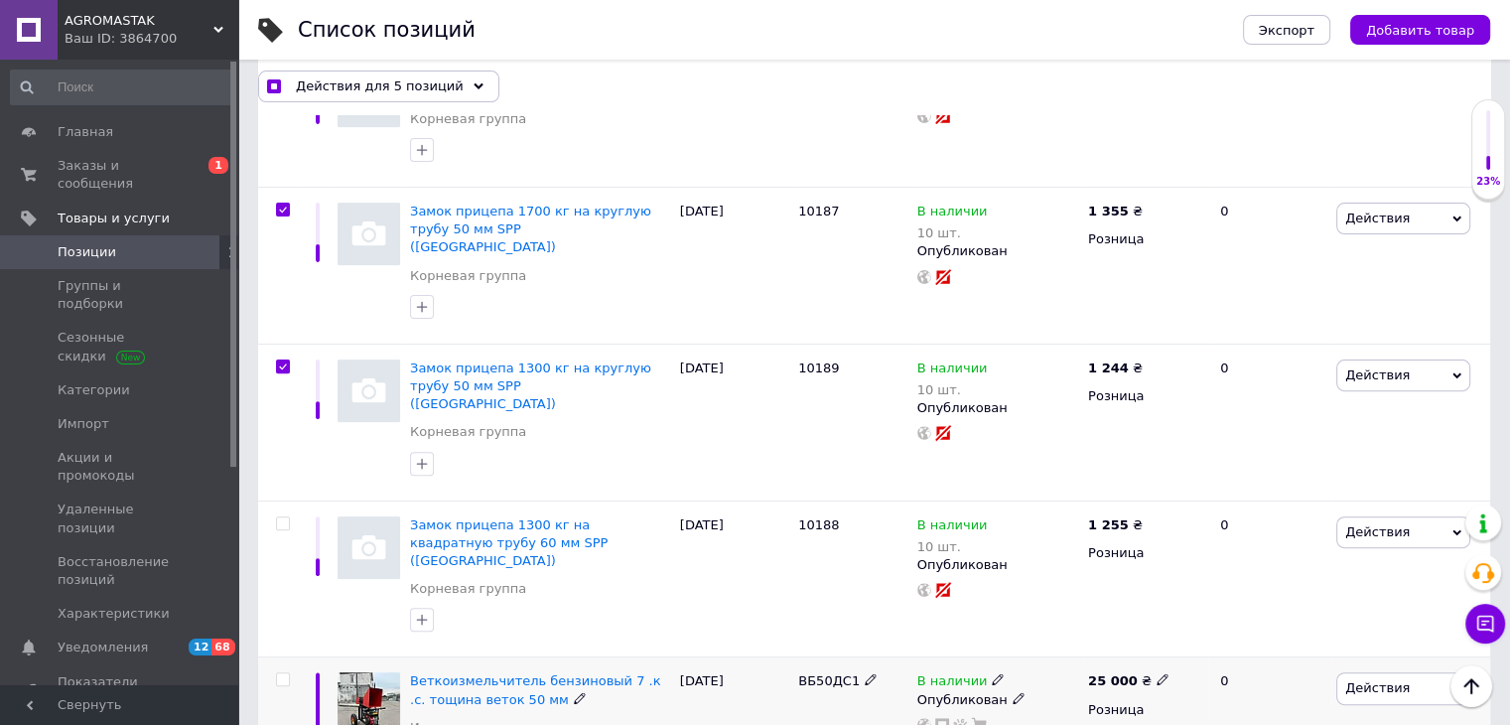
scroll to position [695, 0]
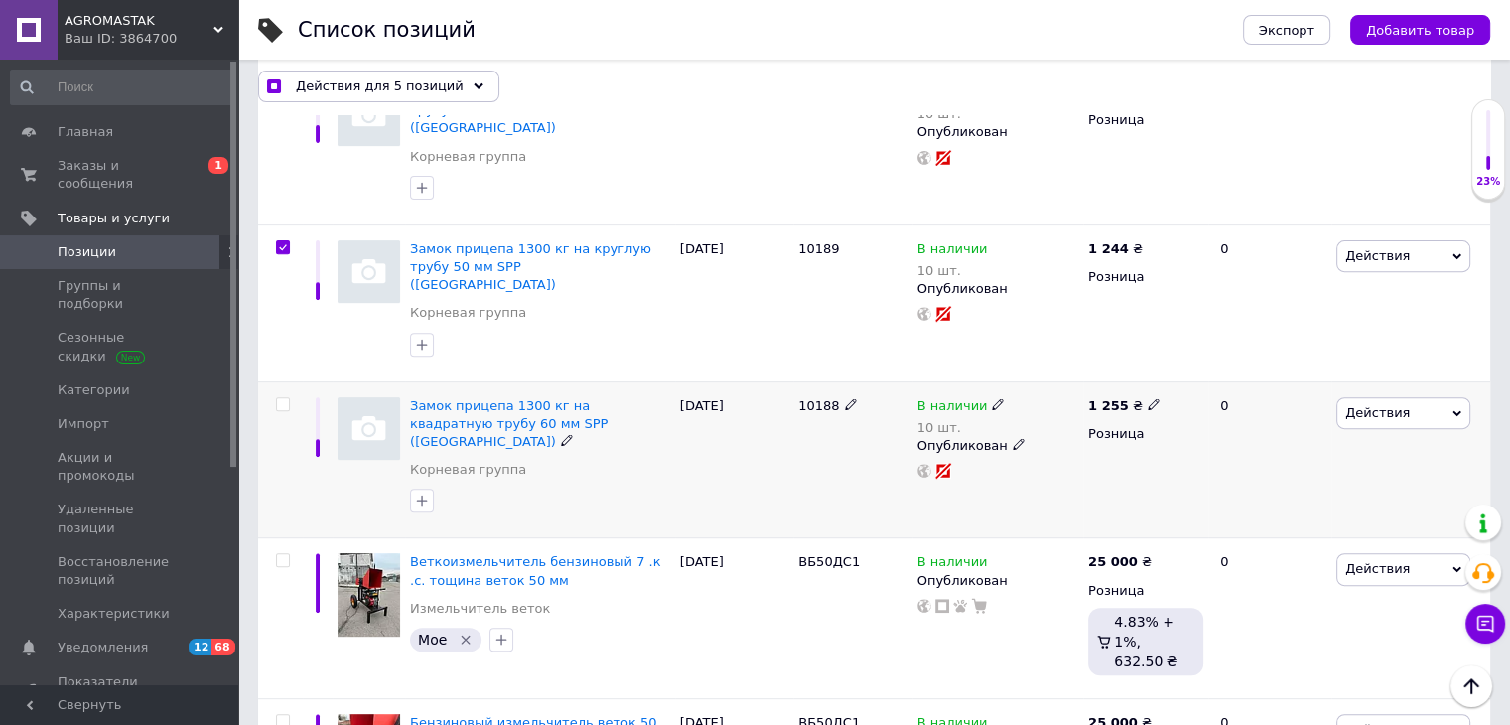
click at [286, 398] on input "checkbox" at bounding box center [282, 404] width 13 height 13
checkbox input "true"
click at [410, 78] on span "Действия для 6 позиций" at bounding box center [380, 86] width 168 height 18
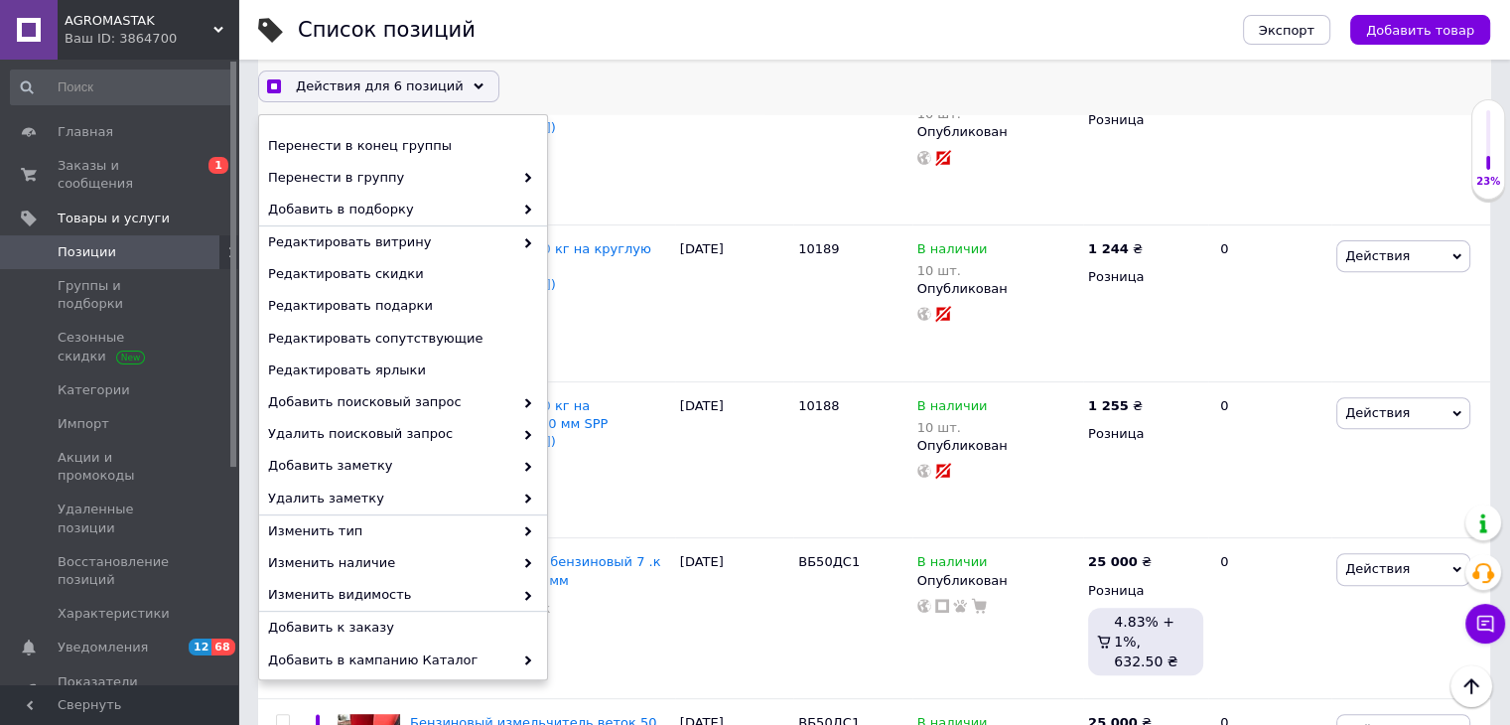
scroll to position [131, 0]
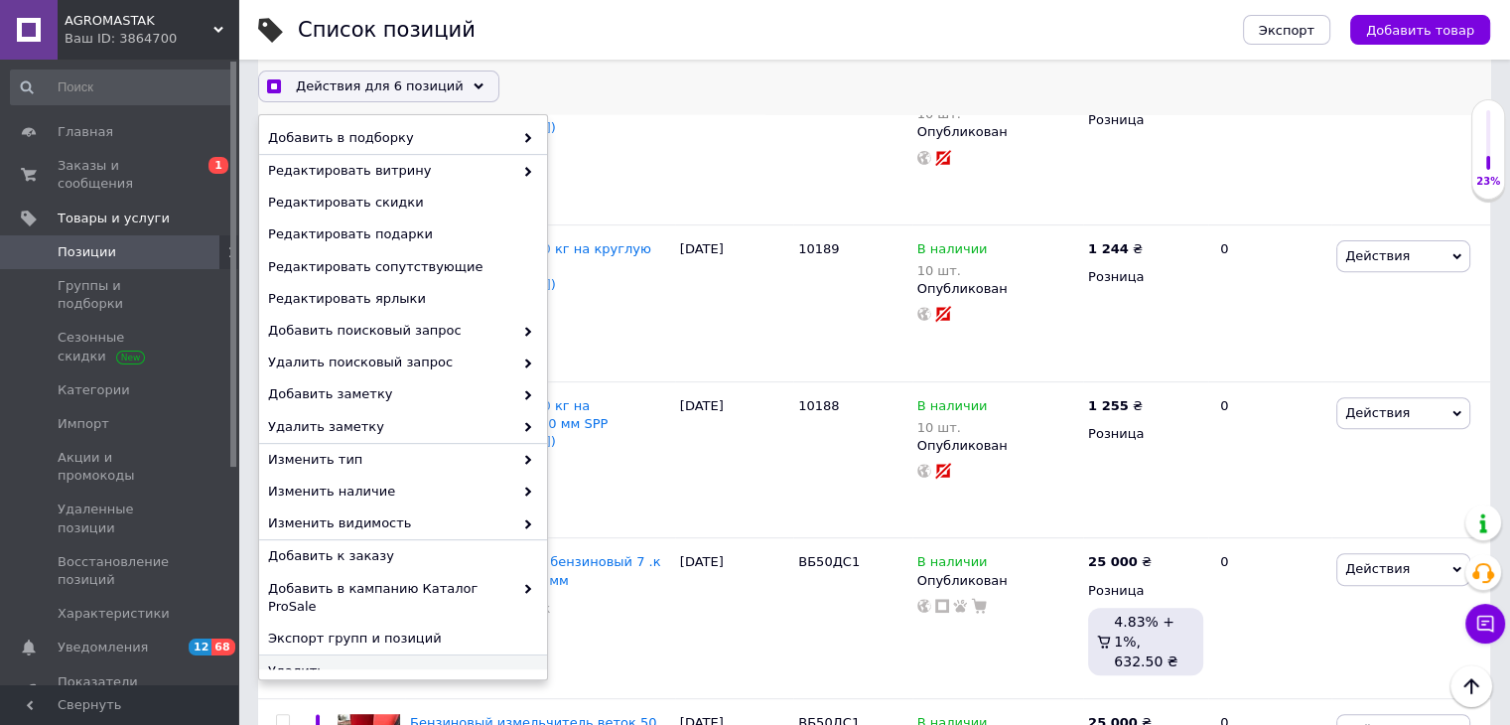
click at [308, 662] on span "Удалить" at bounding box center [400, 671] width 265 height 18
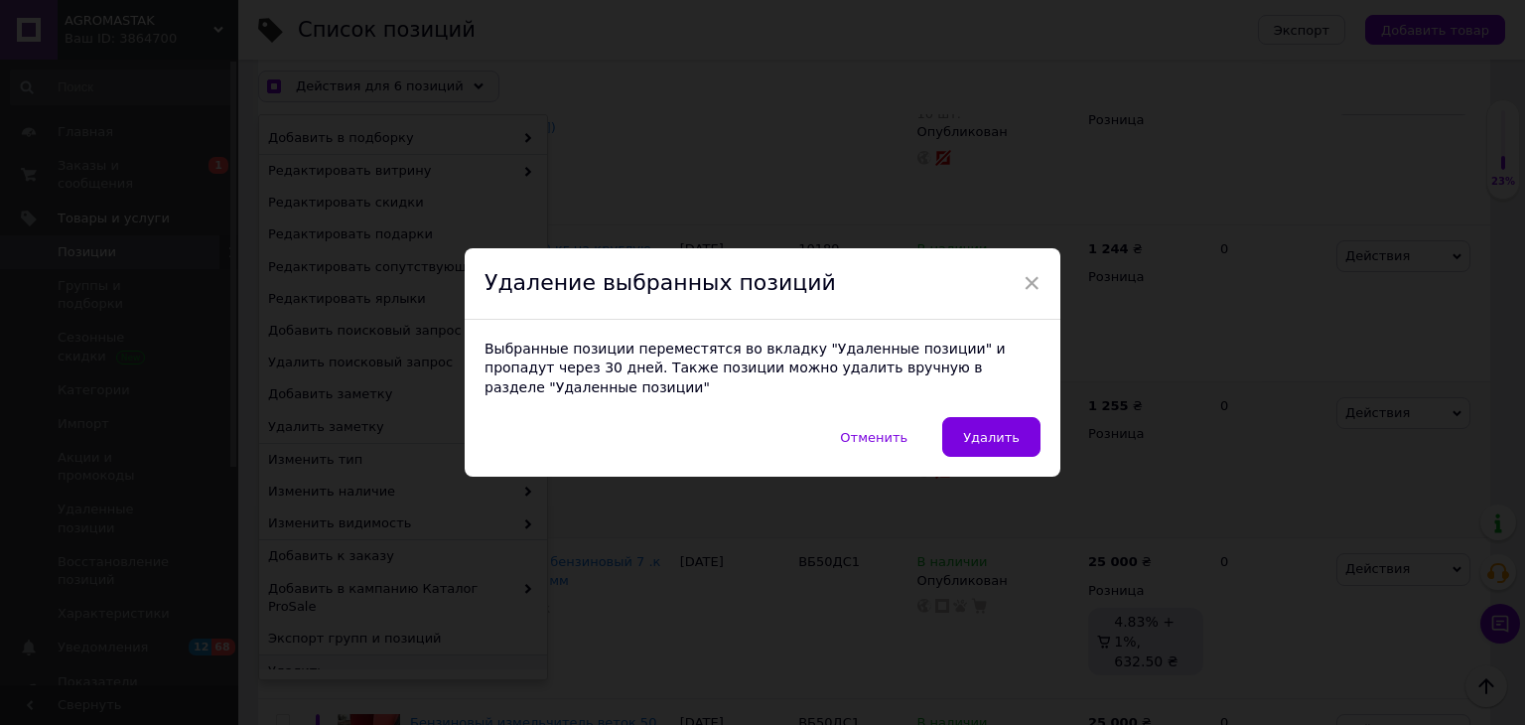
click at [991, 434] on span "Удалить" at bounding box center [991, 437] width 57 height 15
checkbox input "true"
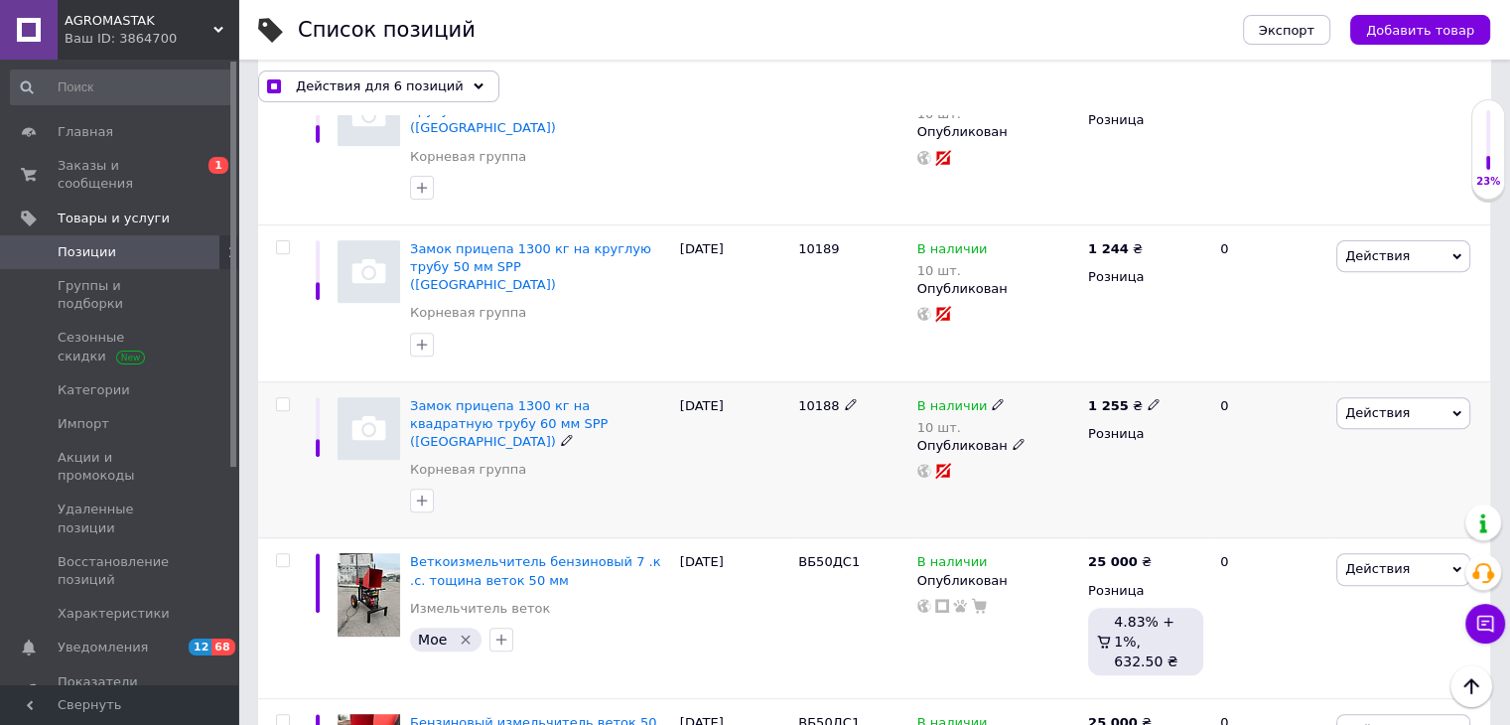
checkbox input "false"
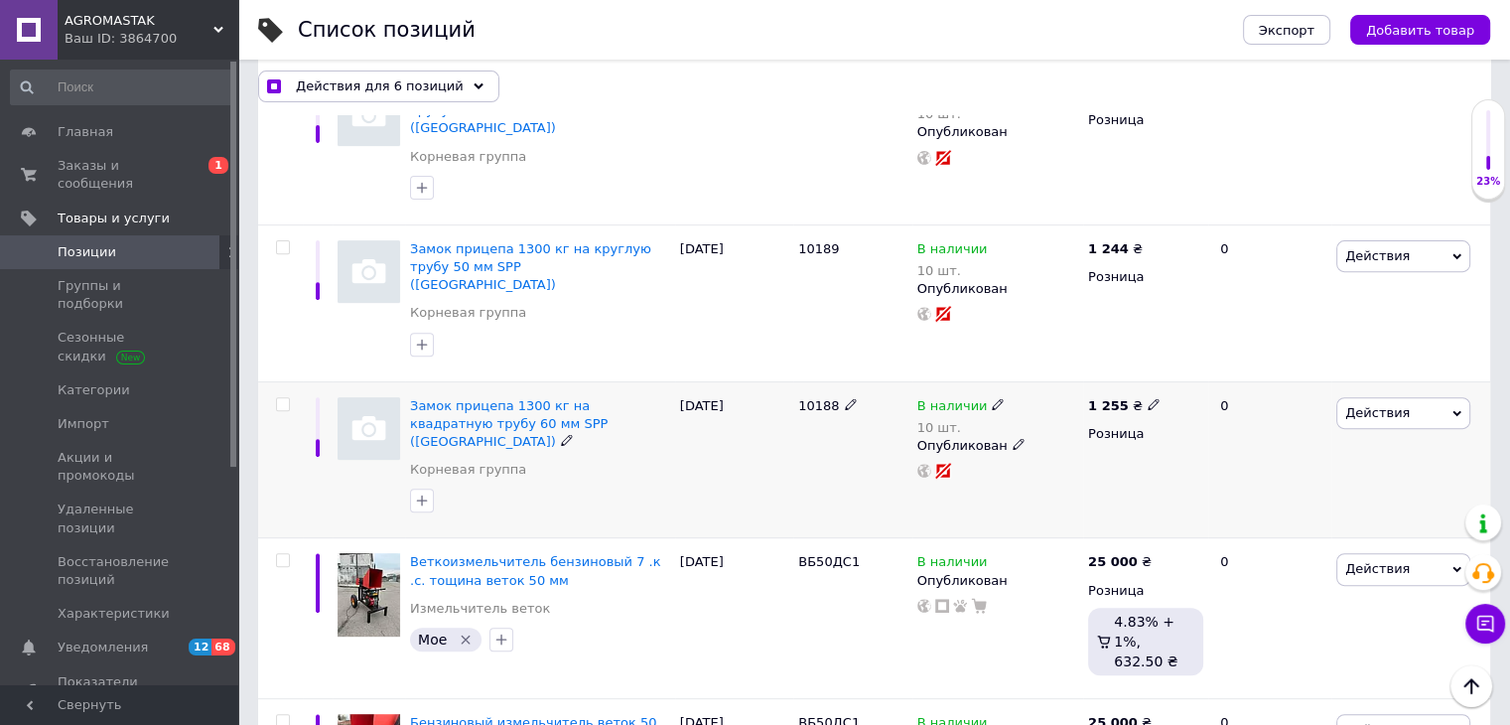
checkbox input "false"
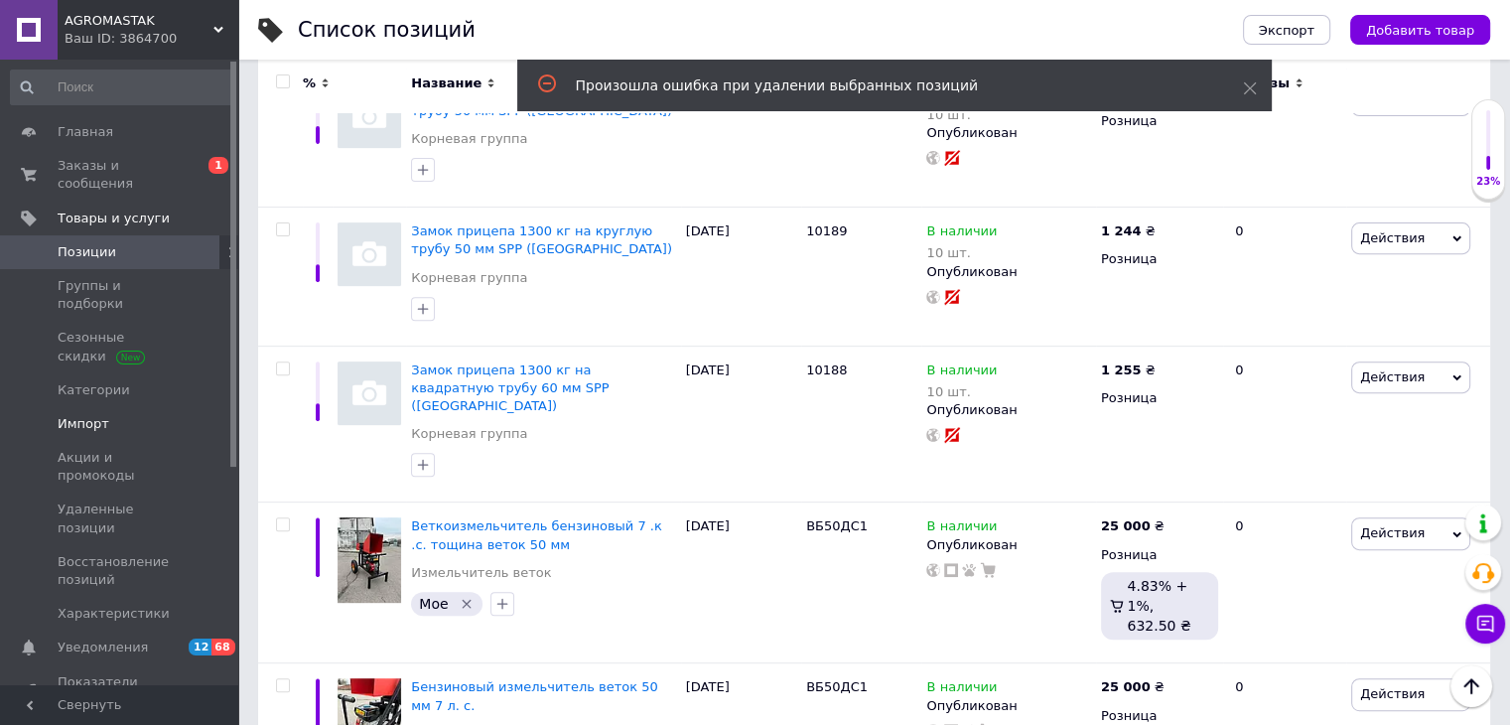
click at [87, 415] on span "Импорт" at bounding box center [84, 424] width 52 height 18
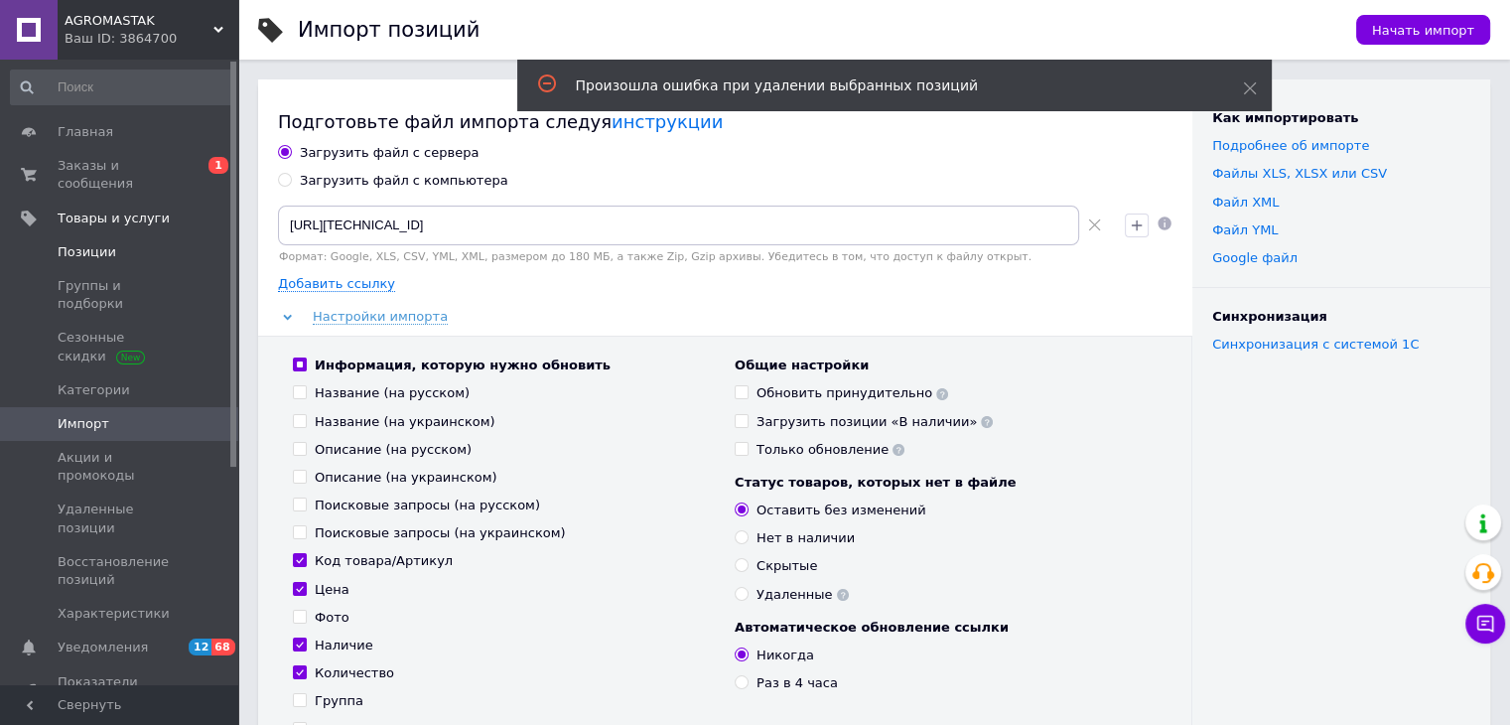
click at [143, 243] on span "Позиции" at bounding box center [121, 252] width 126 height 18
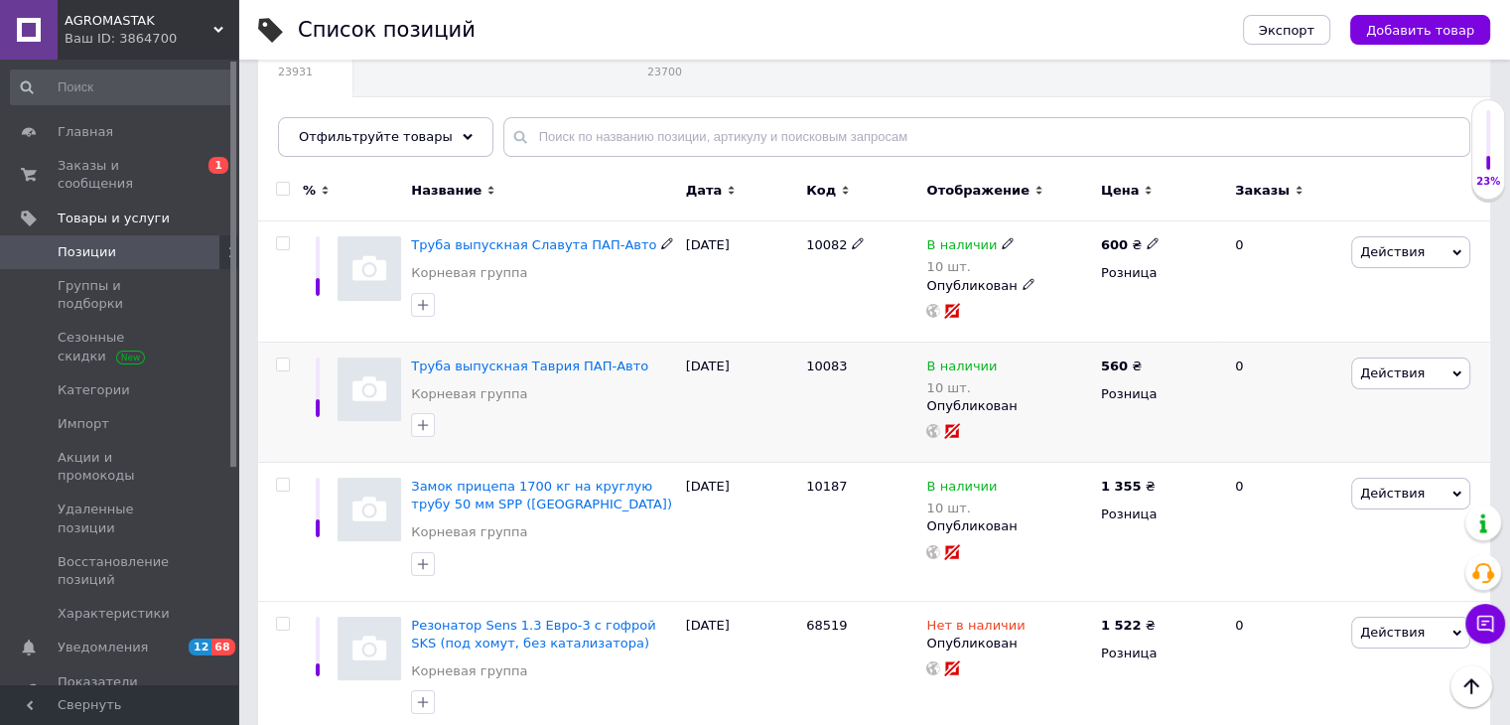
scroll to position [199, 0]
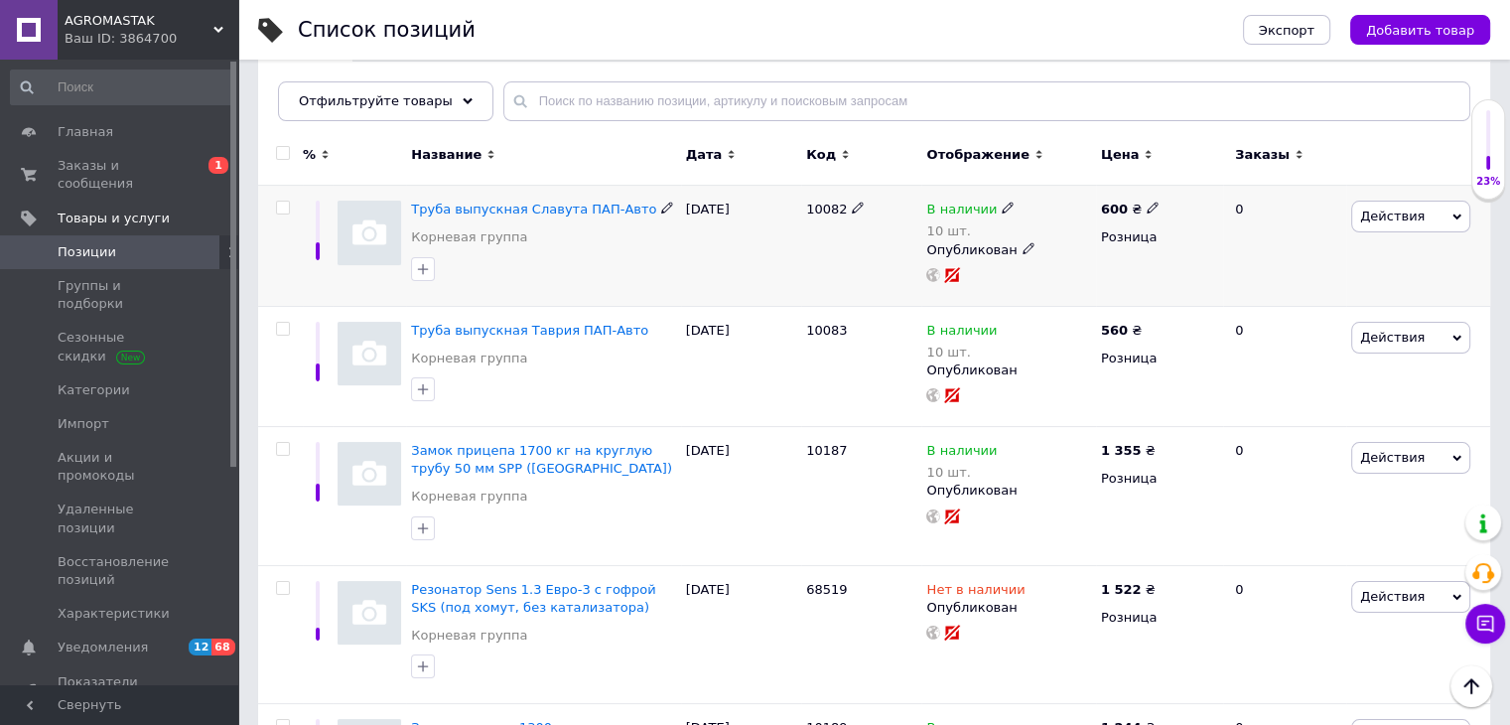
click at [1384, 221] on span "Действия" at bounding box center [1392, 215] width 65 height 15
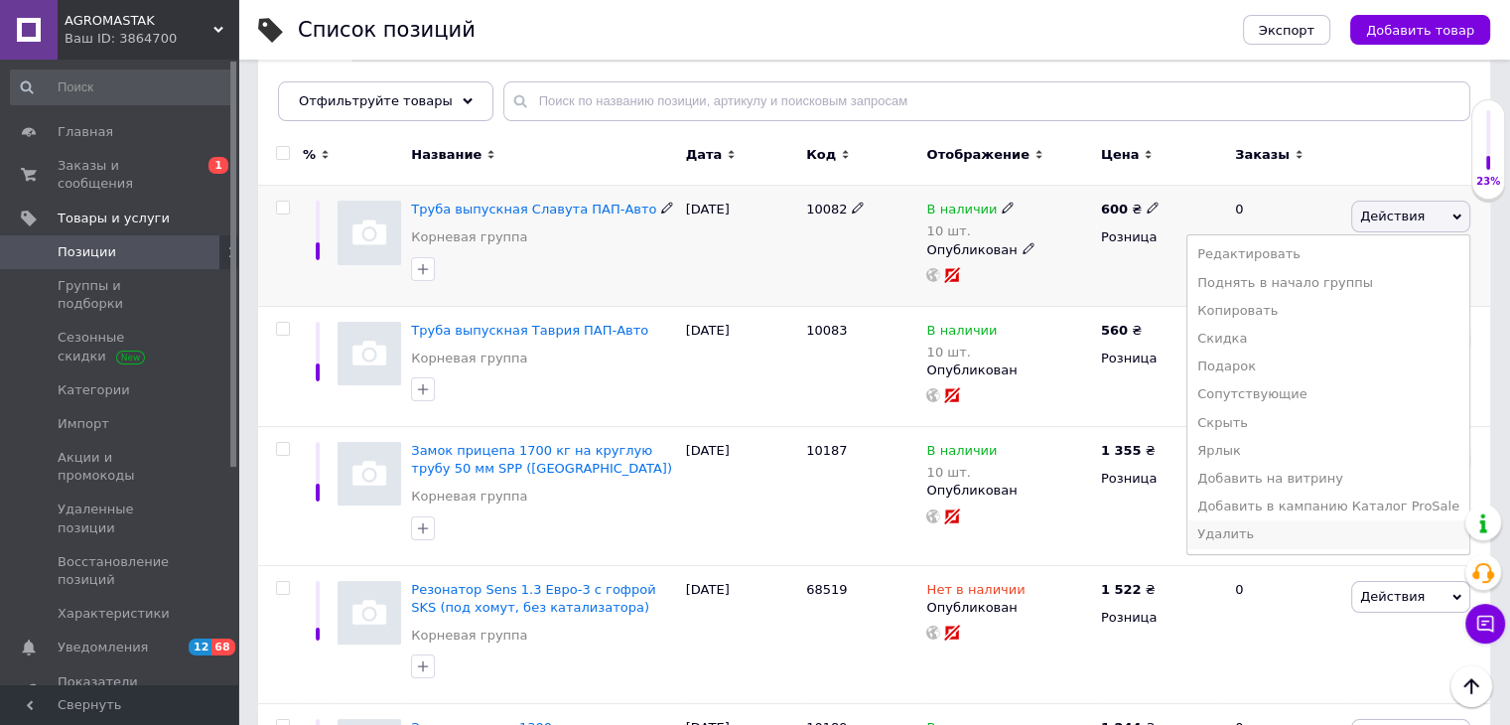
click at [1274, 527] on li "Удалить" at bounding box center [1328, 534] width 282 height 28
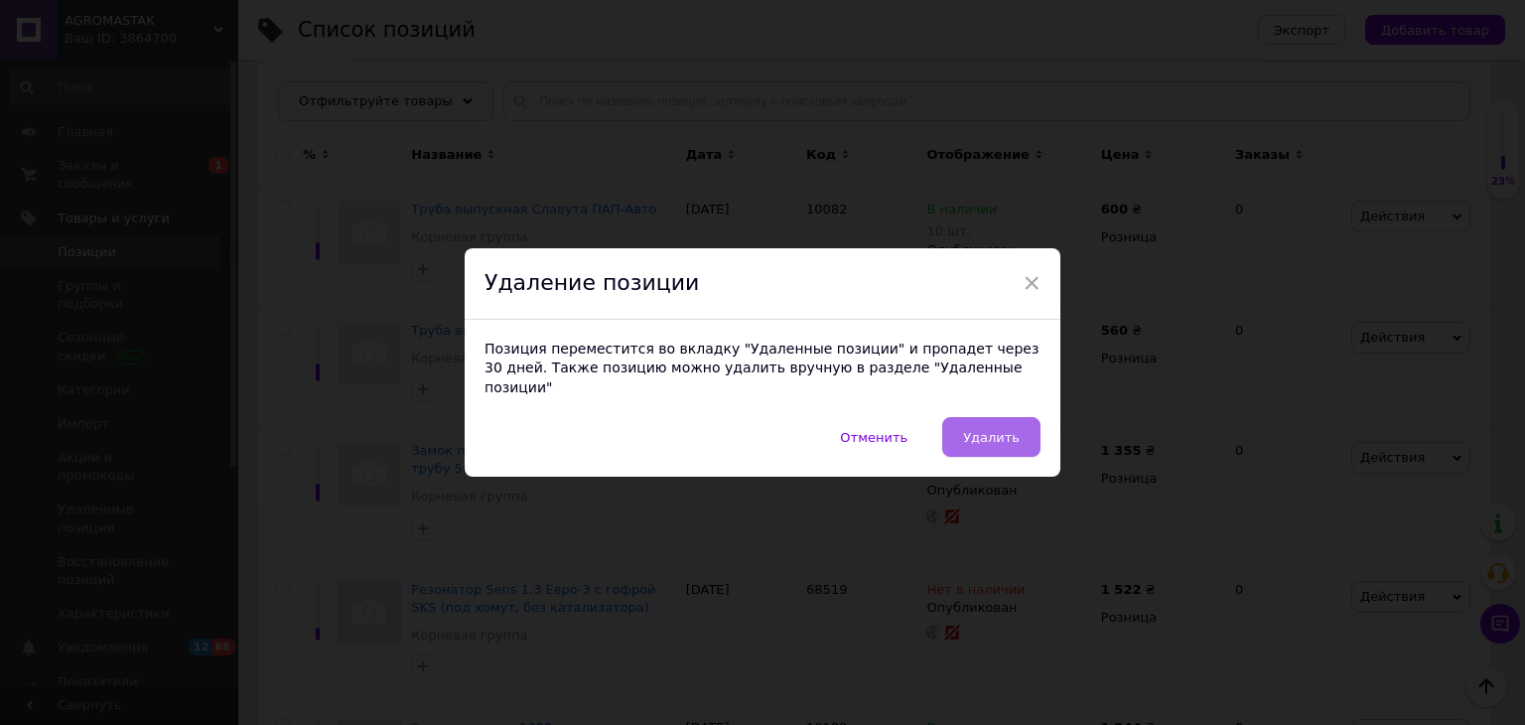
click at [1006, 417] on button "Удалить" at bounding box center [991, 437] width 98 height 40
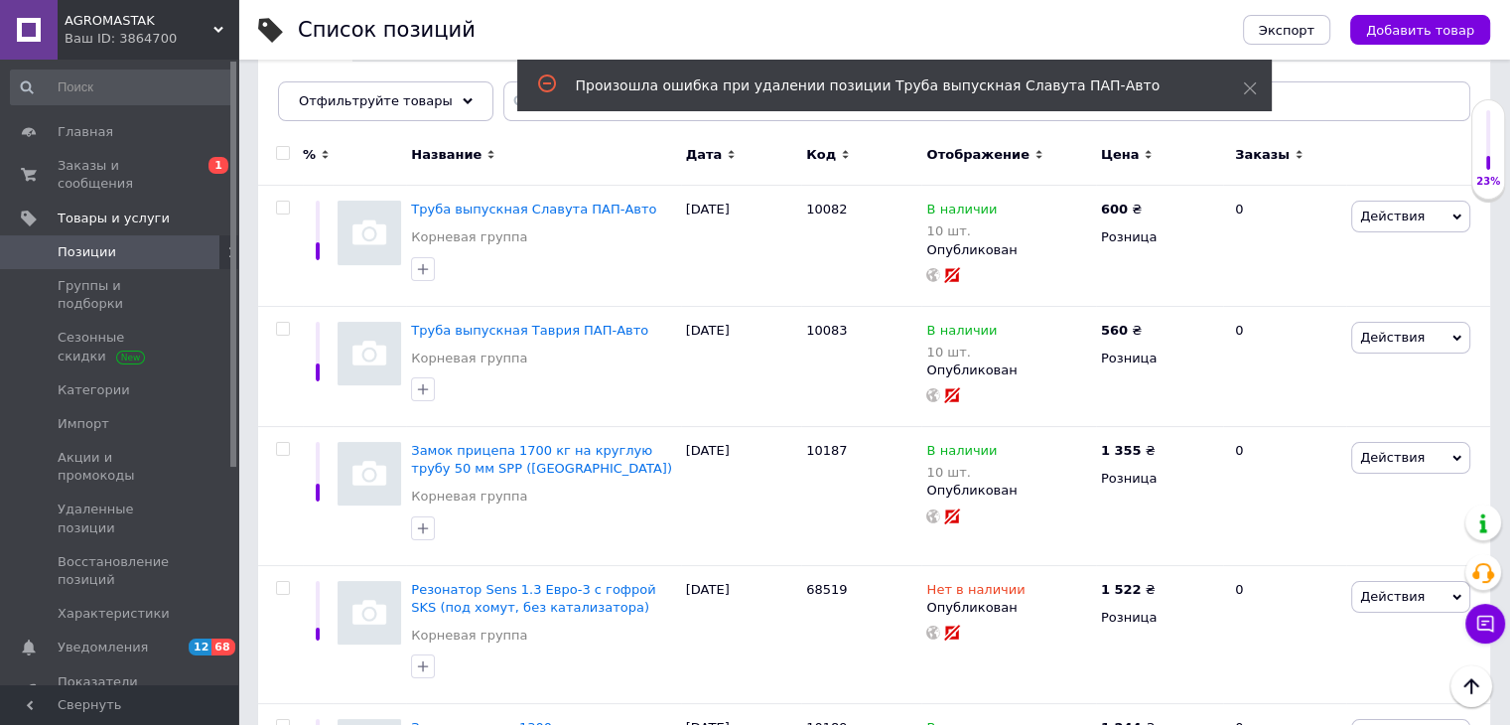
click at [169, 243] on span "Позиции" at bounding box center [121, 252] width 126 height 18
click at [466, 356] on link "Корневая группа" at bounding box center [469, 358] width 116 height 18
